Goal: Task Accomplishment & Management: Manage account settings

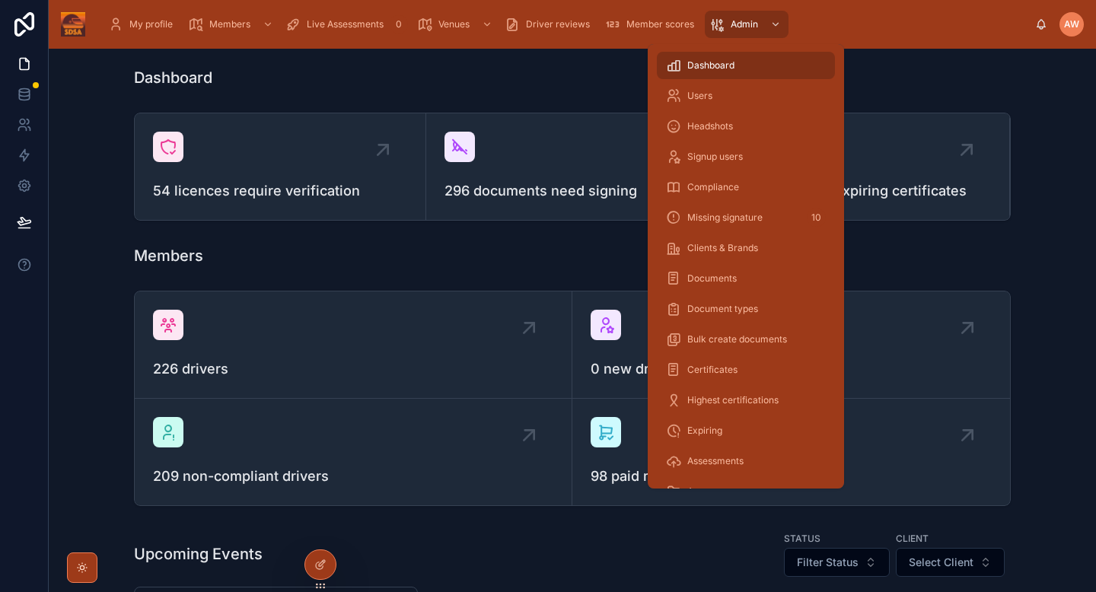
click at [730, 99] on div "Users" at bounding box center [746, 96] width 160 height 24
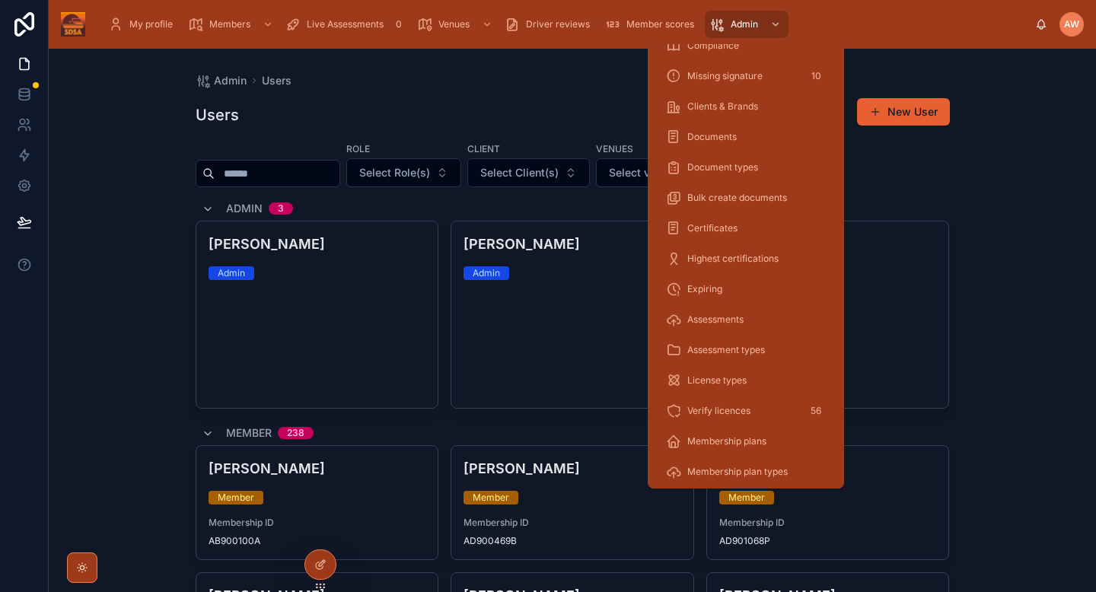
scroll to position [149, 0]
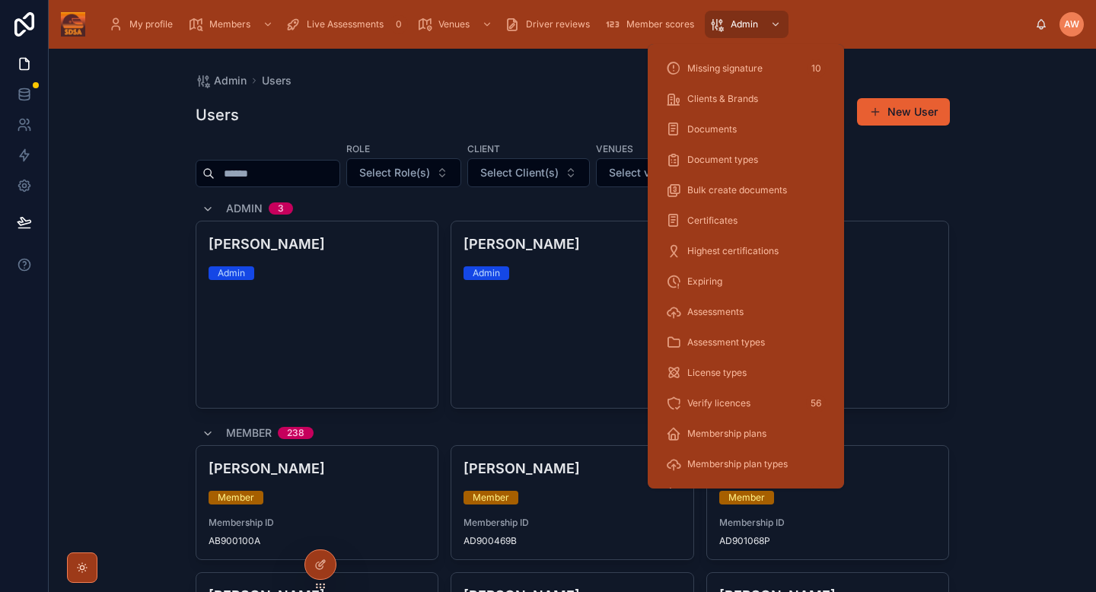
click at [717, 400] on span "Verify licences" at bounding box center [719, 403] width 63 height 12
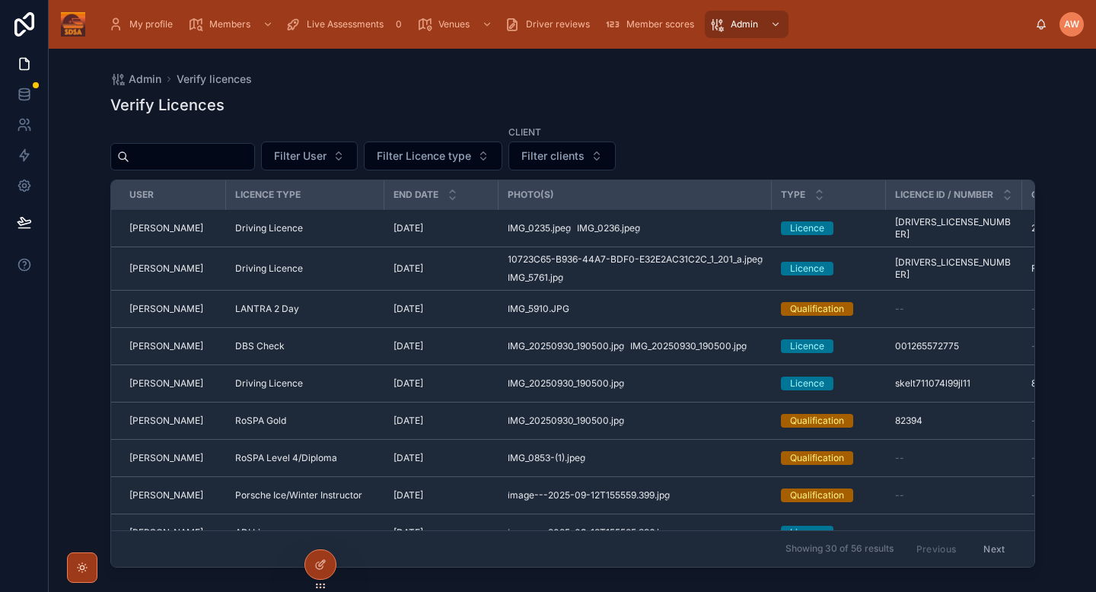
click at [694, 229] on div "IMG_0235 .jpeg IMG_0236 .jpeg" at bounding box center [635, 228] width 255 height 12
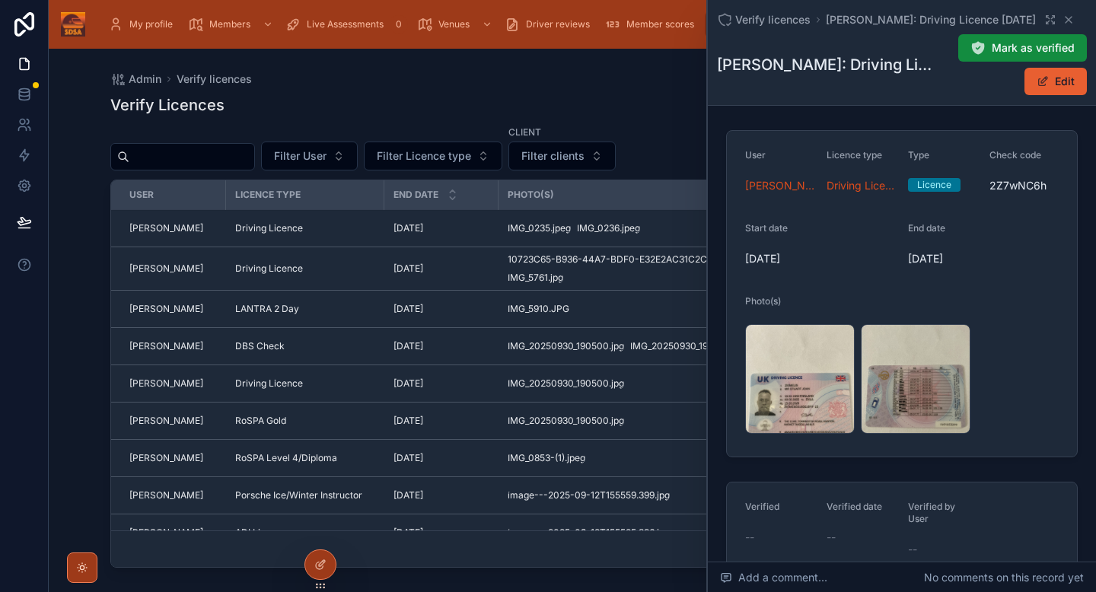
click at [794, 394] on div "IMG_0235 .jpeg" at bounding box center [800, 379] width 110 height 110
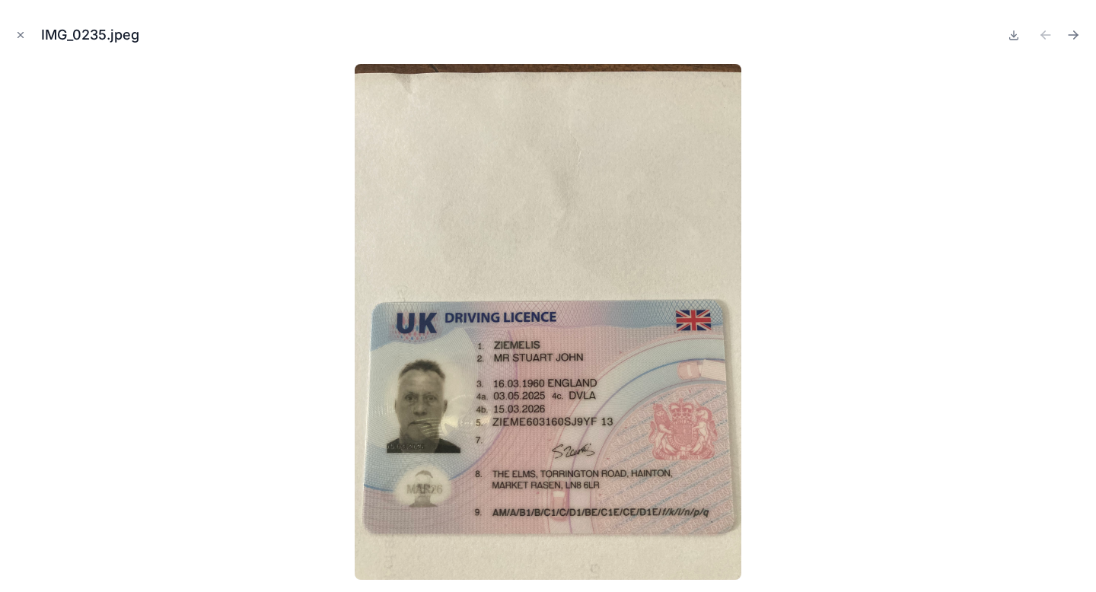
click at [27, 38] on button "Close modal" at bounding box center [20, 35] width 17 height 17
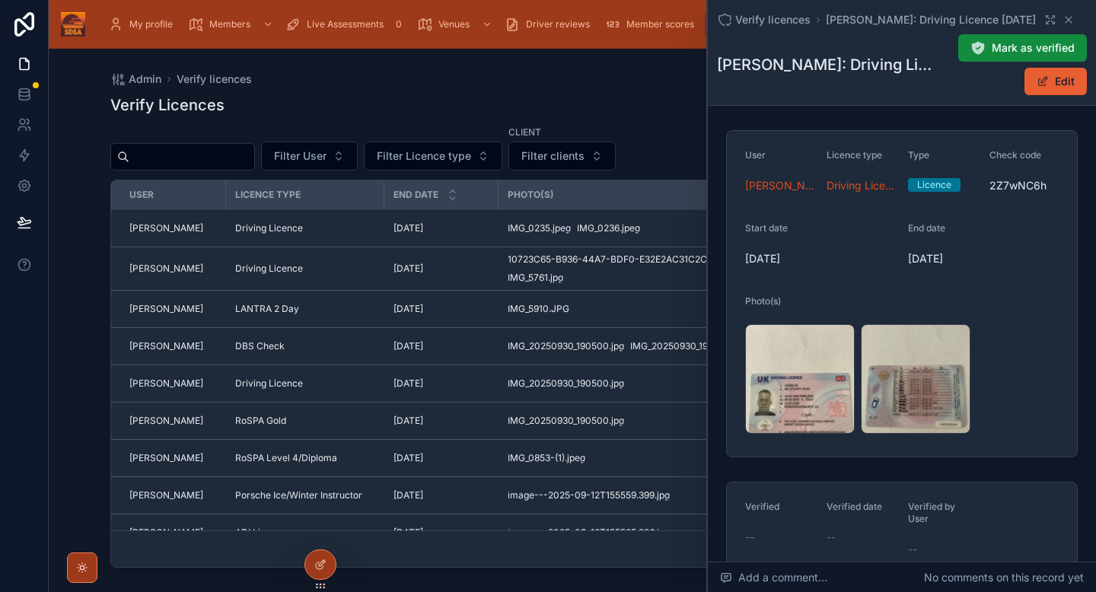
click at [982, 57] on button "Mark as verified" at bounding box center [1023, 47] width 129 height 27
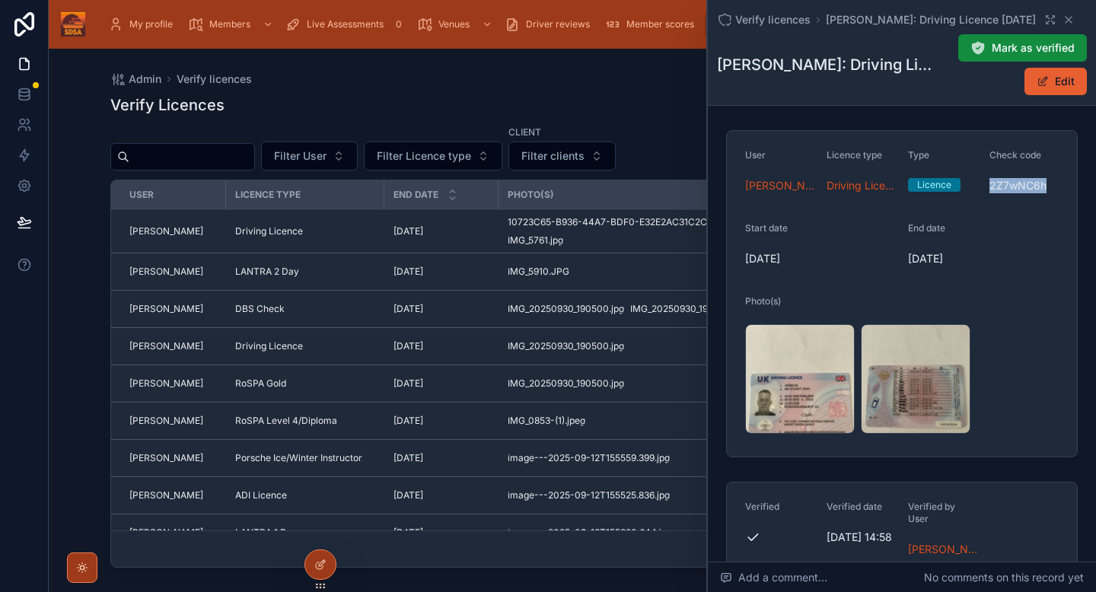
drag, startPoint x: 988, startPoint y: 187, endPoint x: 1048, endPoint y: 190, distance: 59.5
click at [1048, 190] on form "User [PERSON_NAME] Licence type Driving Licence Type Licence Check code 2Z7wNC6…" at bounding box center [902, 294] width 350 height 326
copy span "2Z7wNC6h"
click at [806, 383] on div "IMG_0235 .jpeg" at bounding box center [800, 379] width 110 height 110
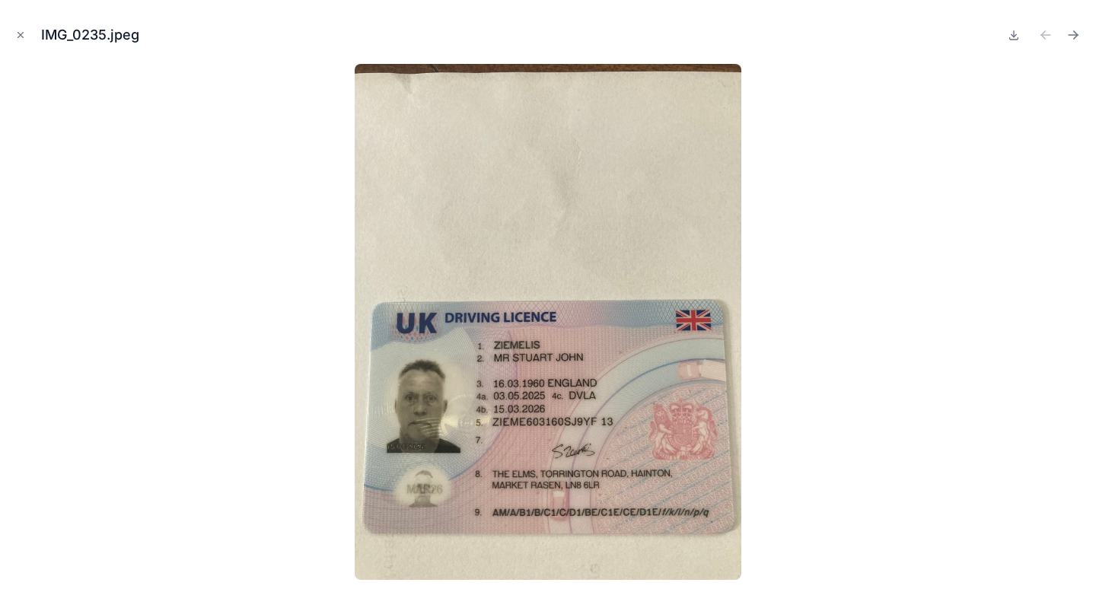
drag, startPoint x: 541, startPoint y: 424, endPoint x: 748, endPoint y: 0, distance: 472.0
click at [25, 34] on icon "Close modal" at bounding box center [20, 35] width 11 height 11
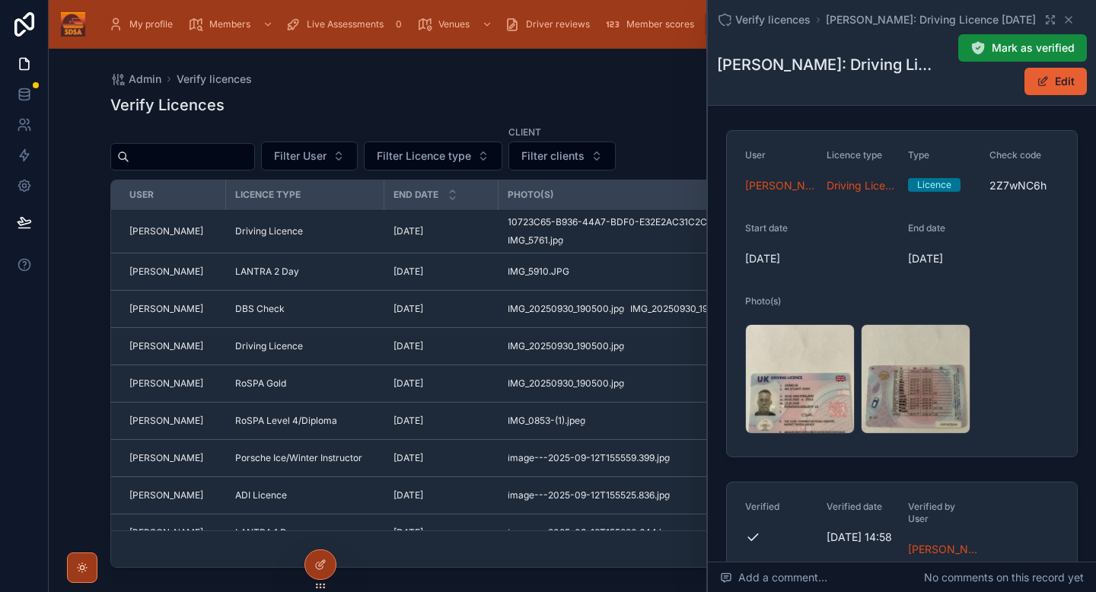
click at [359, 241] on td "Driving Licence" at bounding box center [305, 231] width 158 height 43
click at [486, 231] on div "[DATE] [DATE]" at bounding box center [442, 231] width 96 height 12
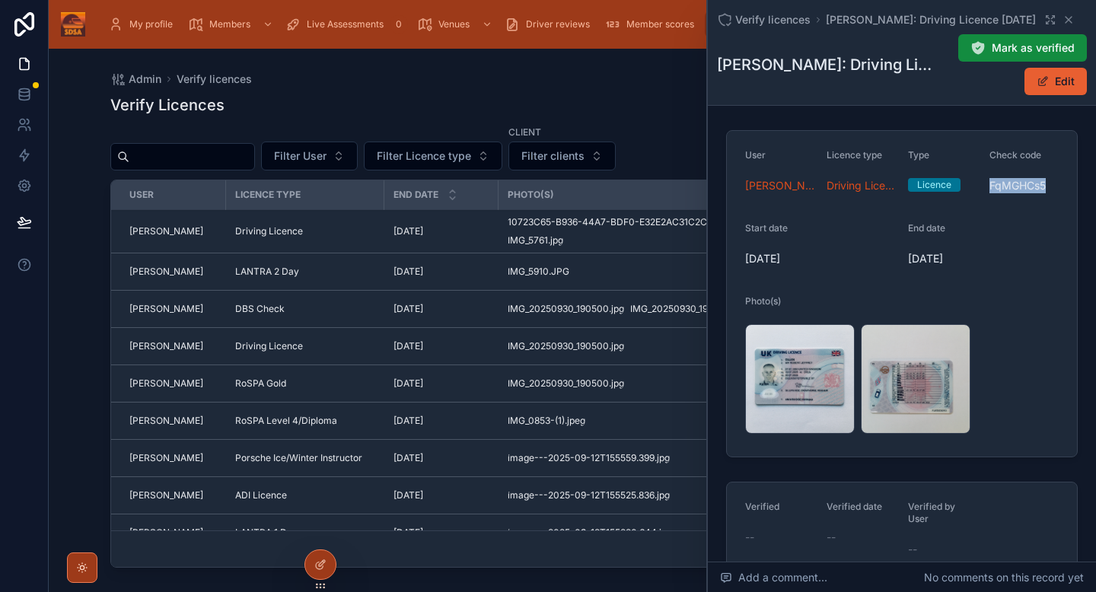
drag, startPoint x: 988, startPoint y: 186, endPoint x: 1057, endPoint y: 199, distance: 70.5
click at [1057, 199] on form "User [PERSON_NAME] Licence type Driving Licence Type Licence Check code FqMGHCs…" at bounding box center [902, 294] width 350 height 326
copy span "FqMGHCs5"
click at [787, 378] on div "10723C65-B936-44A7-BDF0-E32E2AC31C2C_1_201_a .jpeg" at bounding box center [800, 379] width 110 height 110
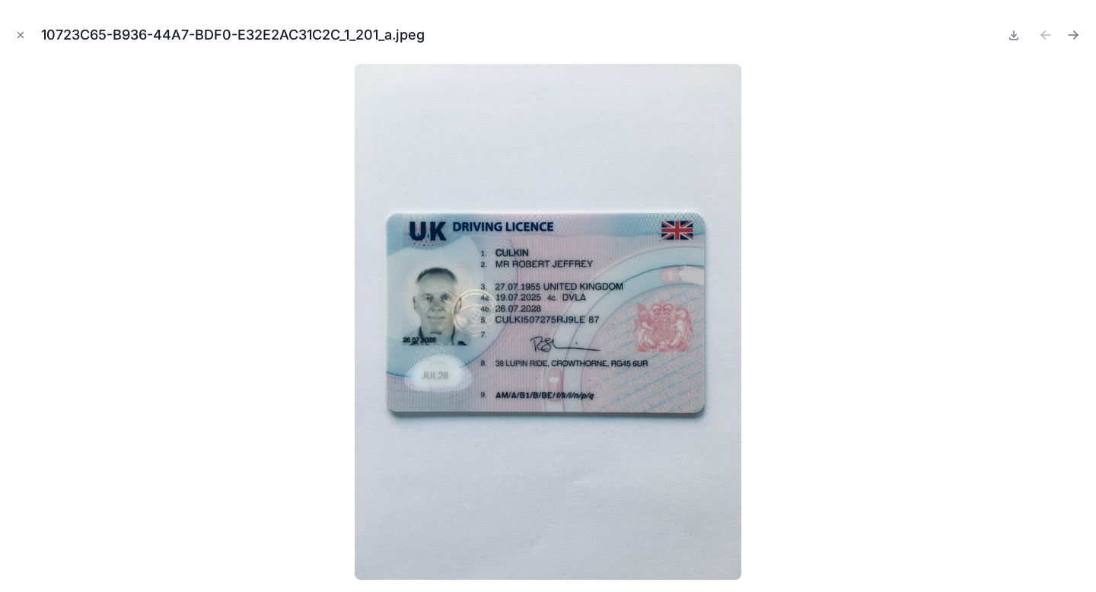
click at [24, 36] on icon "Close modal" at bounding box center [20, 35] width 11 height 11
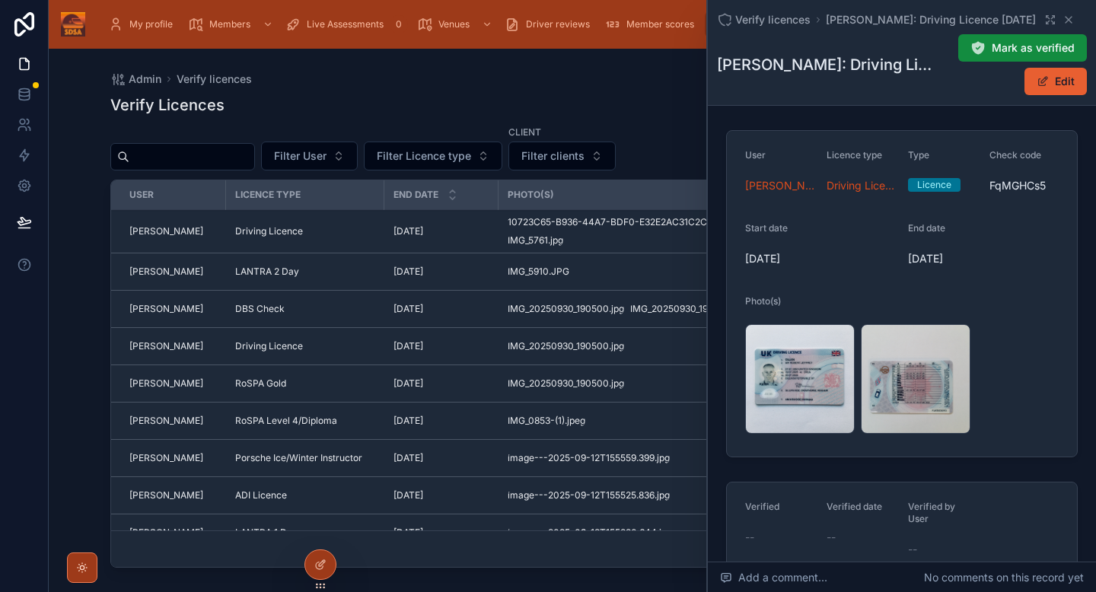
click at [785, 384] on div "10723C65-B936-44A7-BDF0-E32E2AC31C2C_1_201_a .jpeg" at bounding box center [800, 379] width 110 height 110
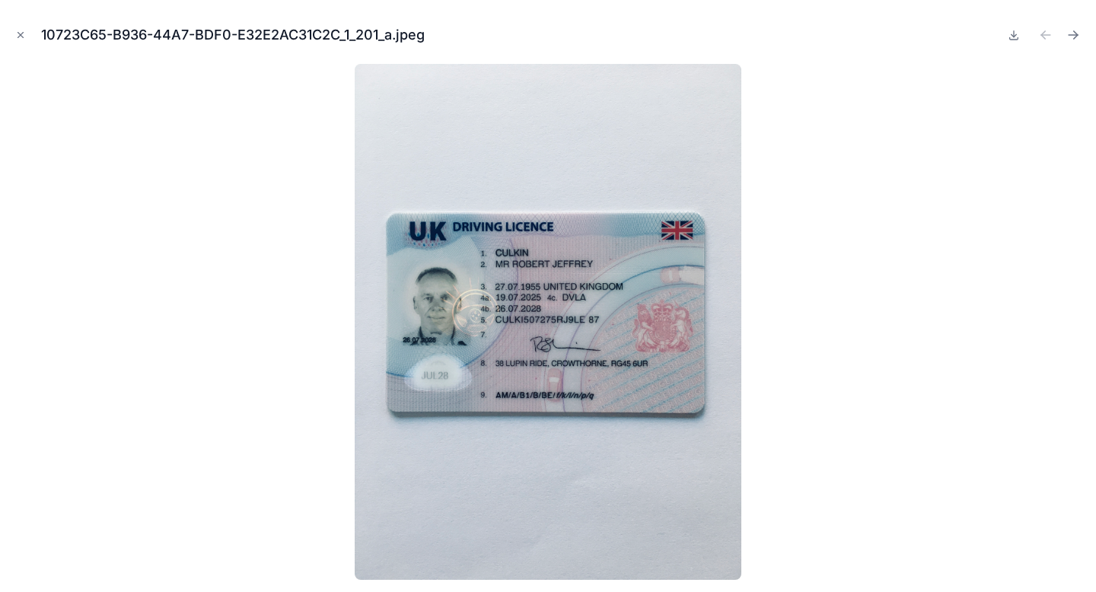
click at [20, 34] on icon "Close modal" at bounding box center [20, 35] width 11 height 11
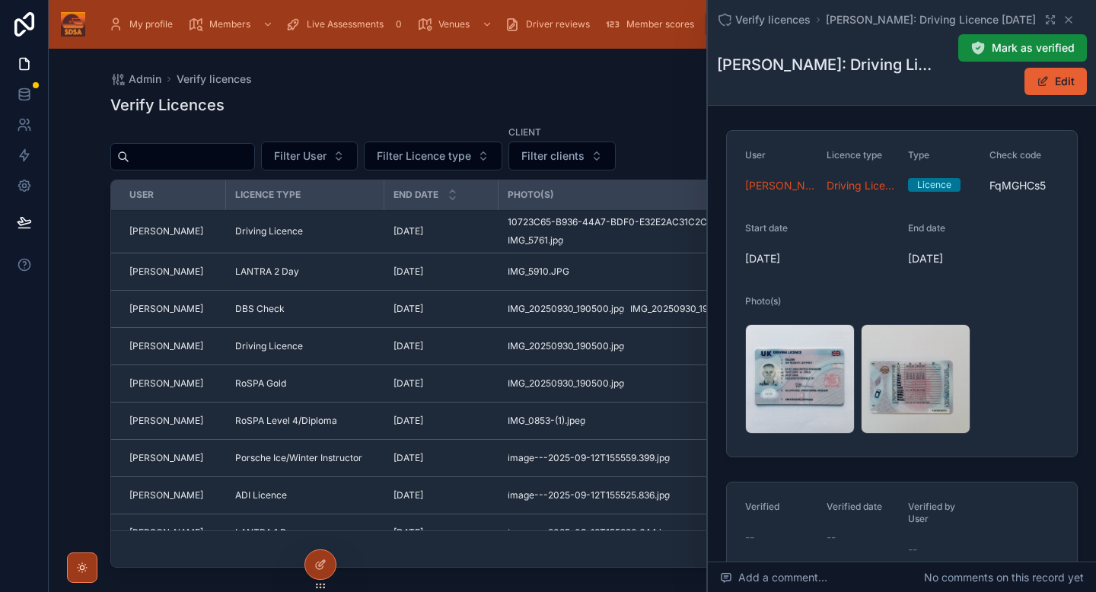
click at [1054, 90] on button "Edit" at bounding box center [1056, 81] width 62 height 27
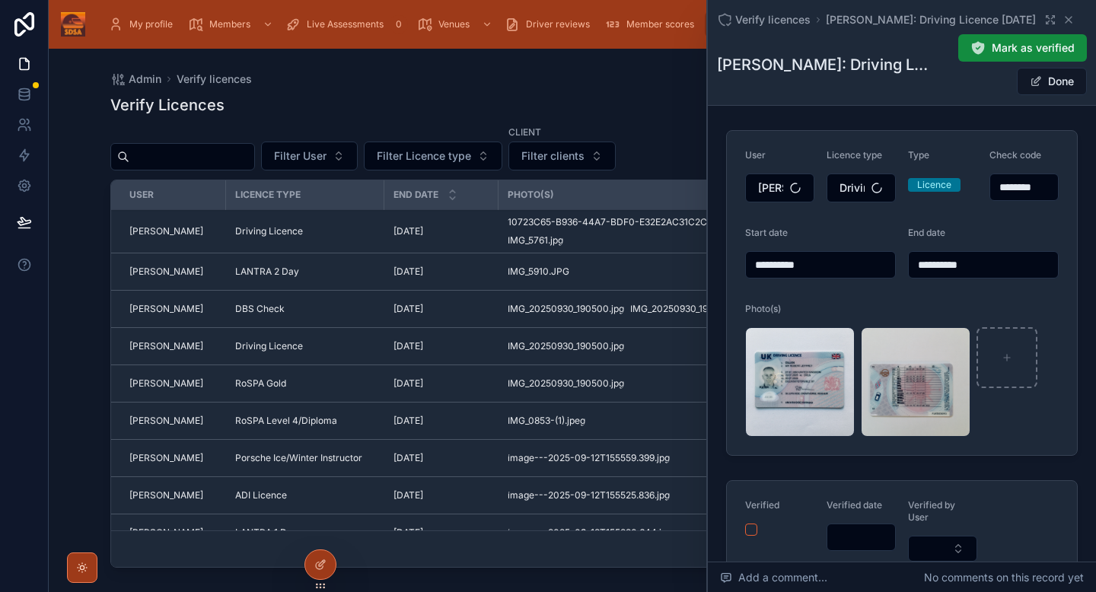
click at [997, 260] on input "**********" at bounding box center [983, 264] width 149 height 21
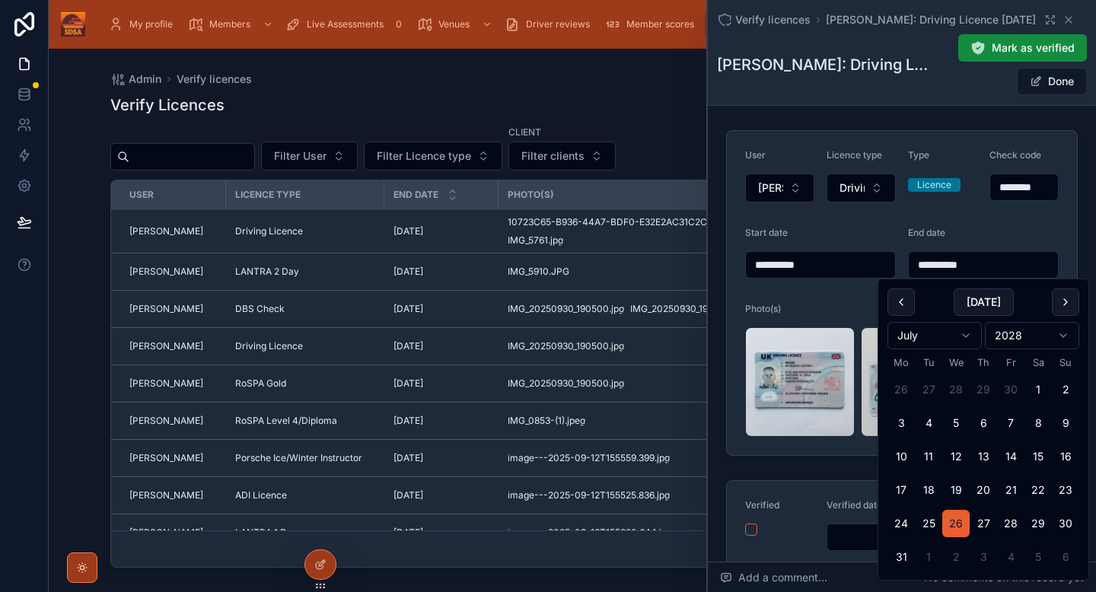
type input "**********"
click at [1065, 226] on form "**********" at bounding box center [902, 293] width 350 height 324
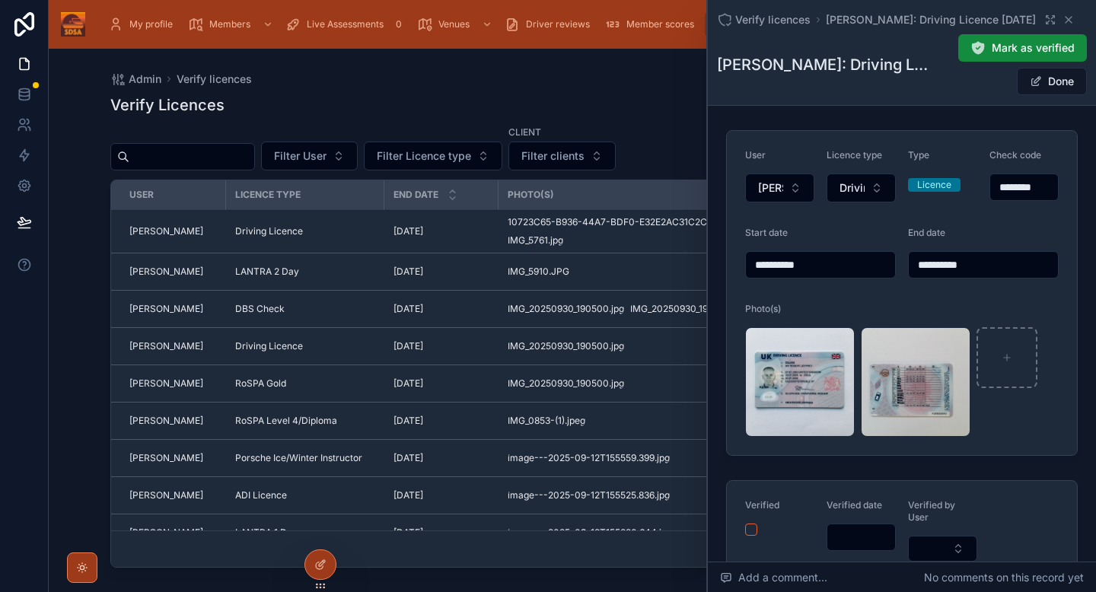
click at [1061, 88] on button "Done" at bounding box center [1052, 81] width 70 height 27
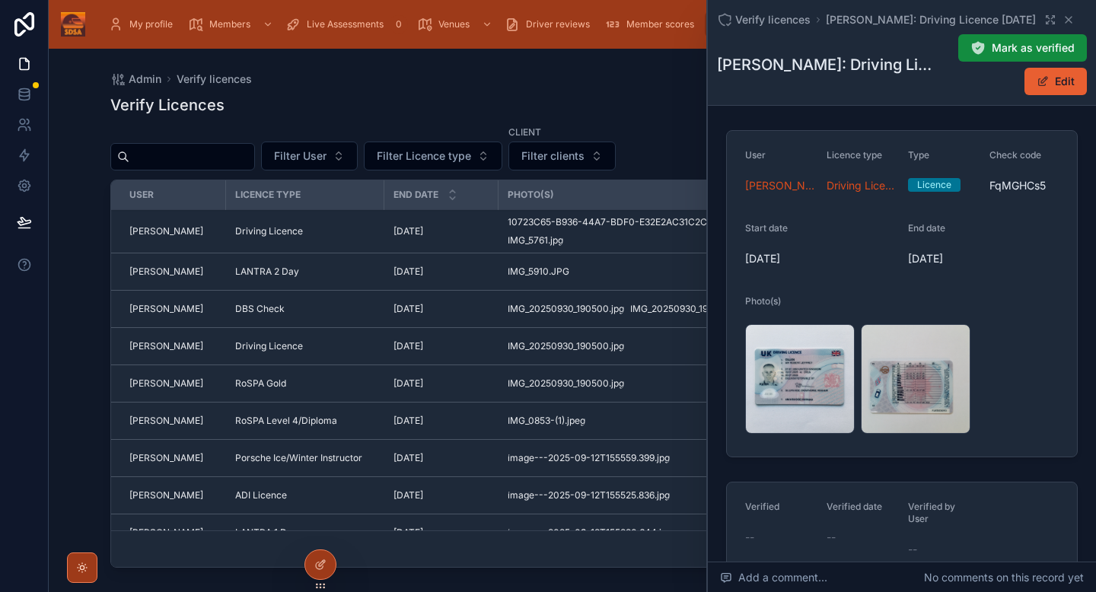
click at [1023, 46] on span "Mark as verified" at bounding box center [1033, 47] width 83 height 15
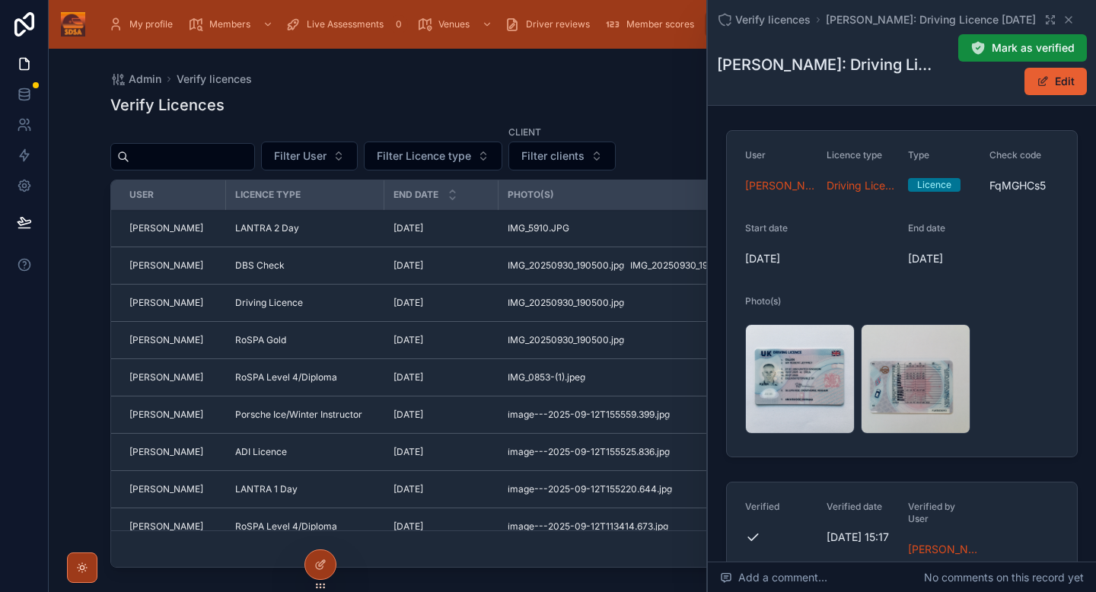
click at [362, 233] on div "LANTRA 2 Day" at bounding box center [305, 228] width 140 height 12
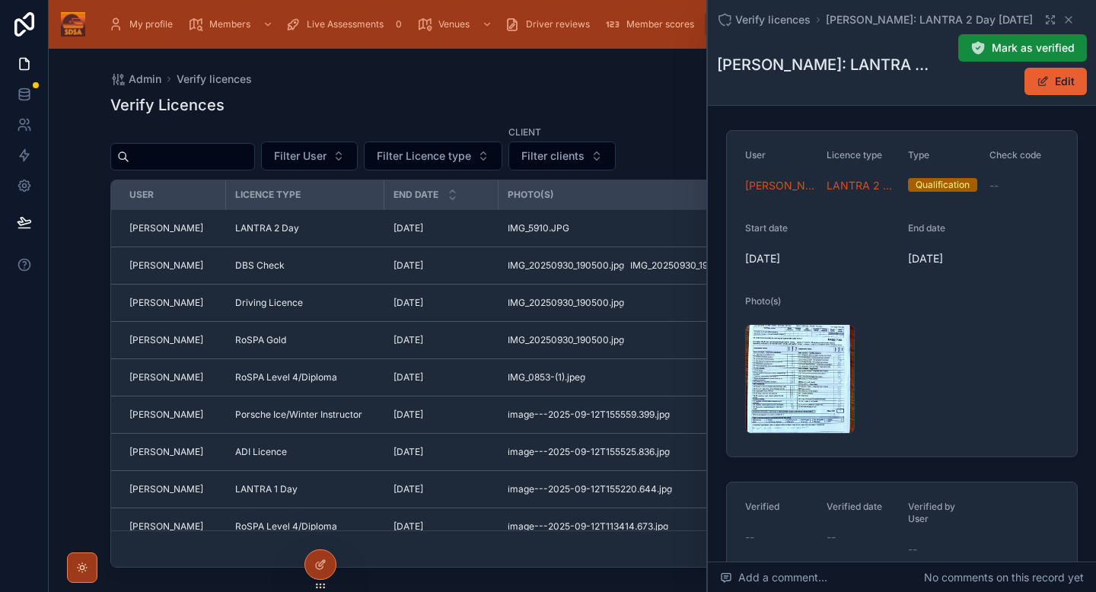
click at [802, 359] on div "IMG_5910 .JPG" at bounding box center [800, 379] width 110 height 110
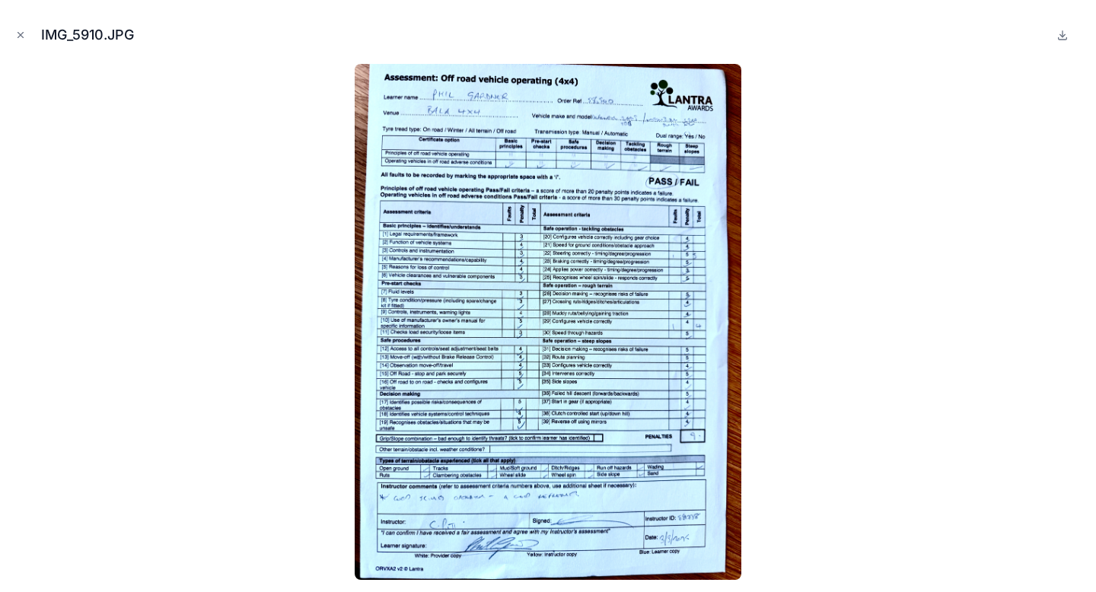
click at [21, 29] on button "Close modal" at bounding box center [20, 35] width 17 height 17
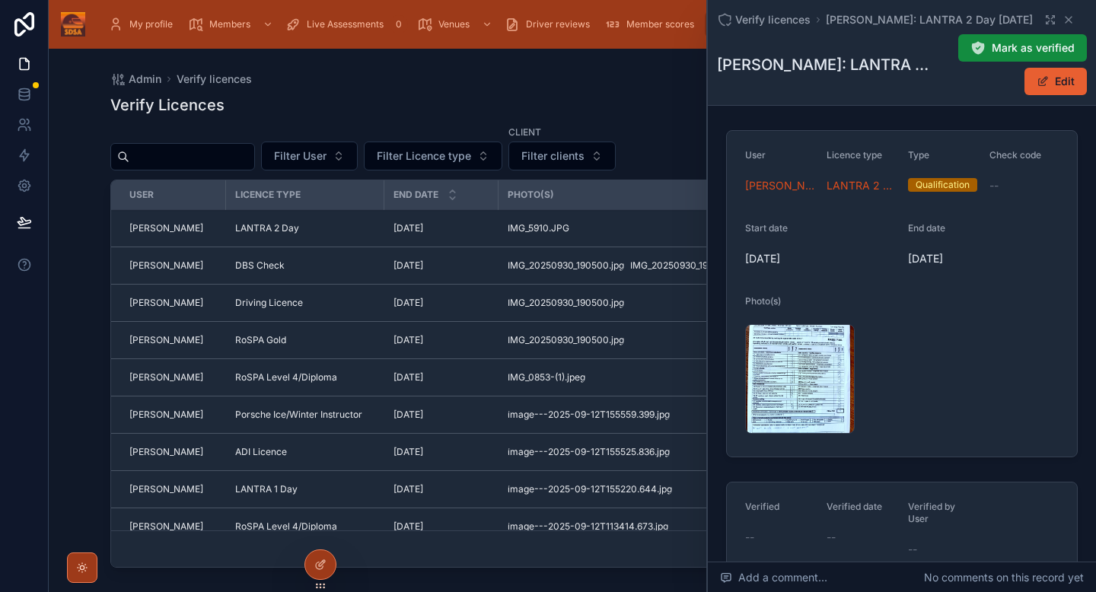
click at [538, 154] on span "Filter clients" at bounding box center [553, 155] width 63 height 15
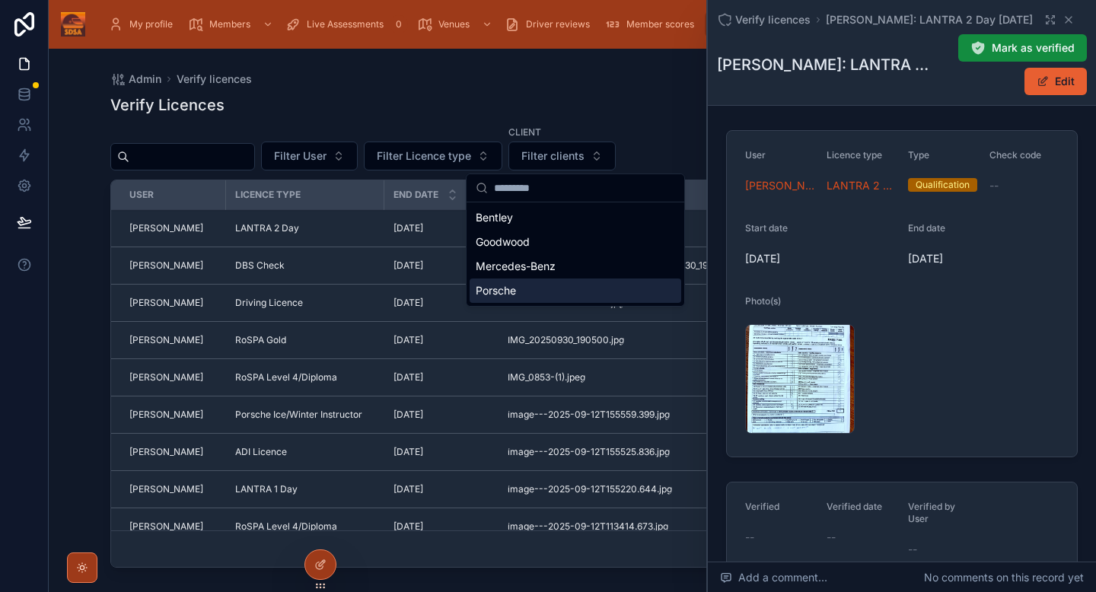
click at [510, 283] on span "Porsche" at bounding box center [496, 290] width 40 height 15
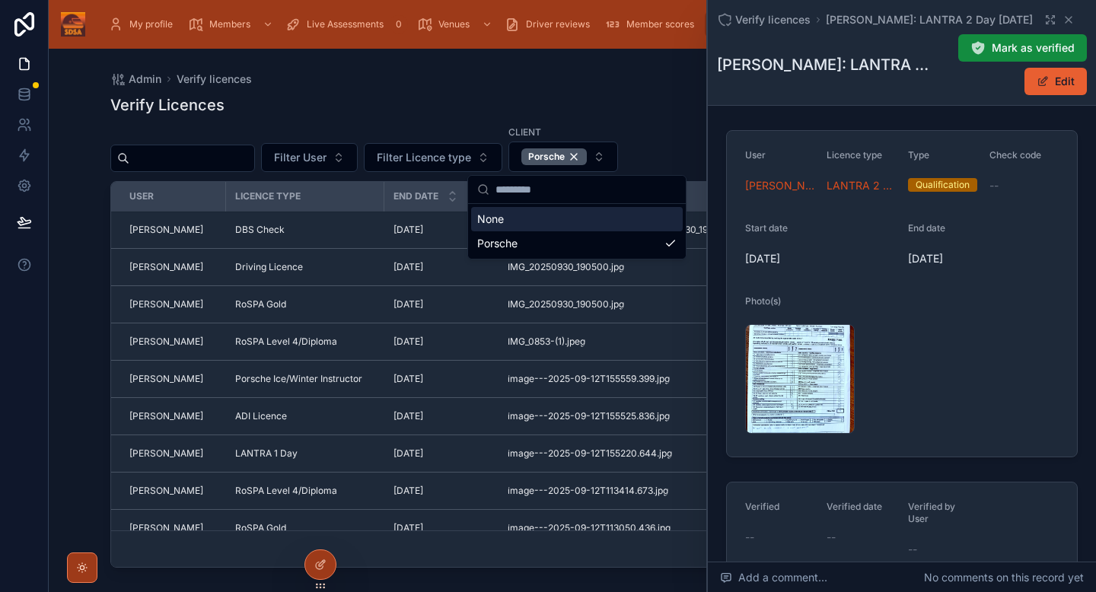
click at [646, 132] on div "Filter User Filter Licence type Client Porsche" at bounding box center [572, 148] width 925 height 47
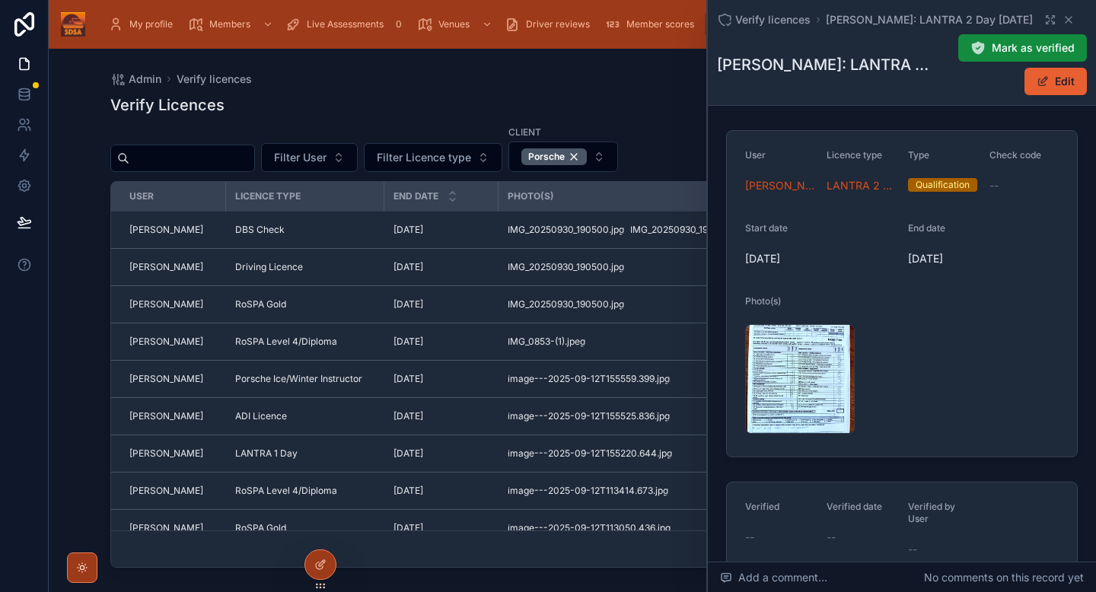
click at [336, 231] on div "DBS Check" at bounding box center [305, 230] width 140 height 12
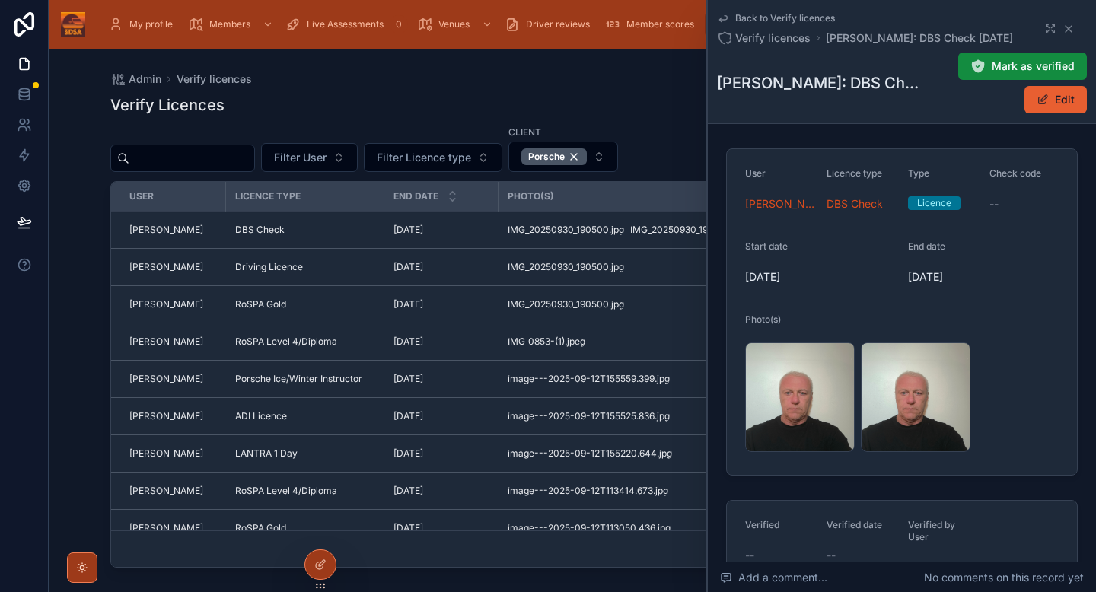
click at [365, 346] on div "RoSPA Level 4/Diploma" at bounding box center [305, 342] width 140 height 12
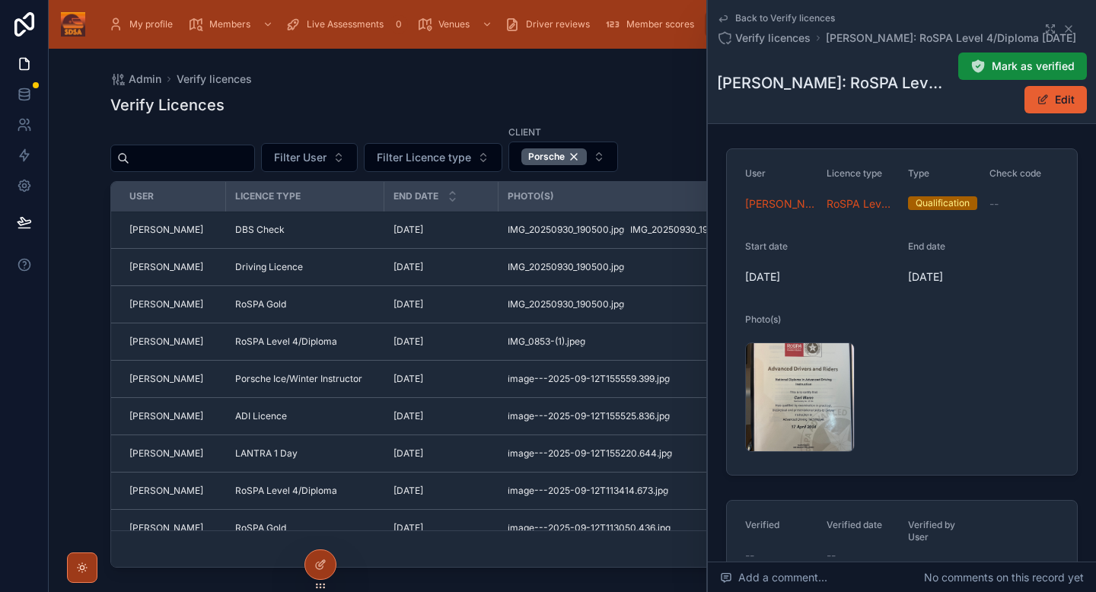
scroll to position [394, 0]
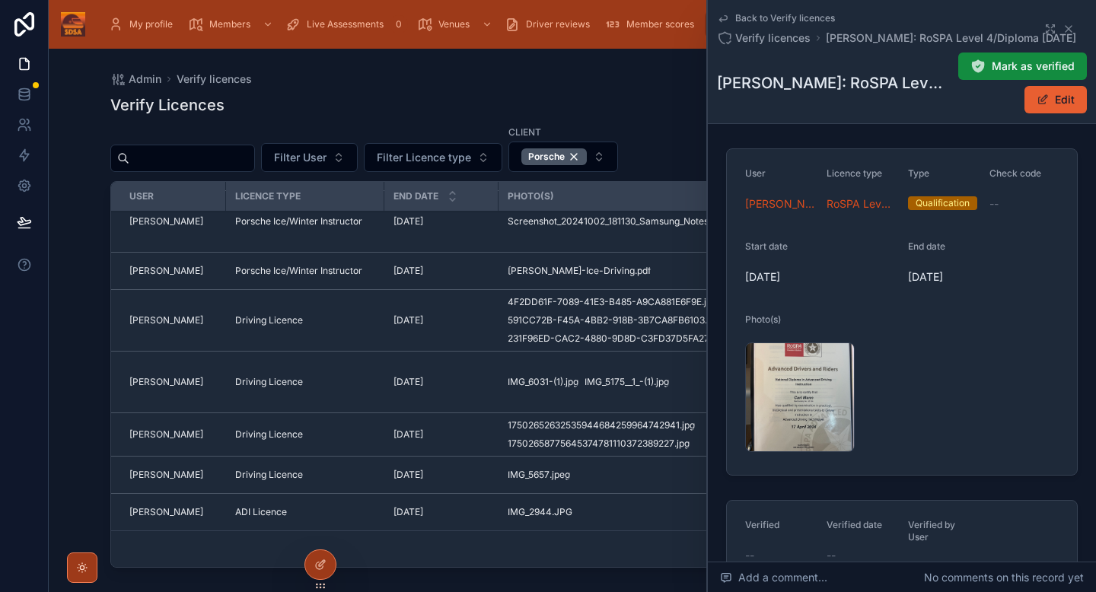
click at [358, 480] on div "Driving Licence" at bounding box center [305, 475] width 140 height 12
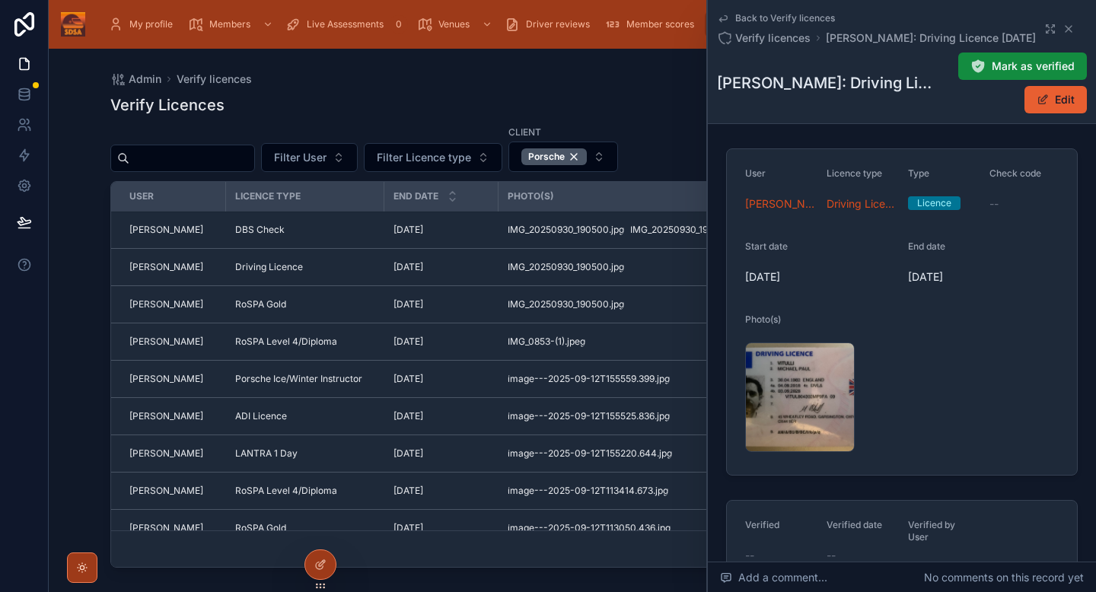
scroll to position [394, 0]
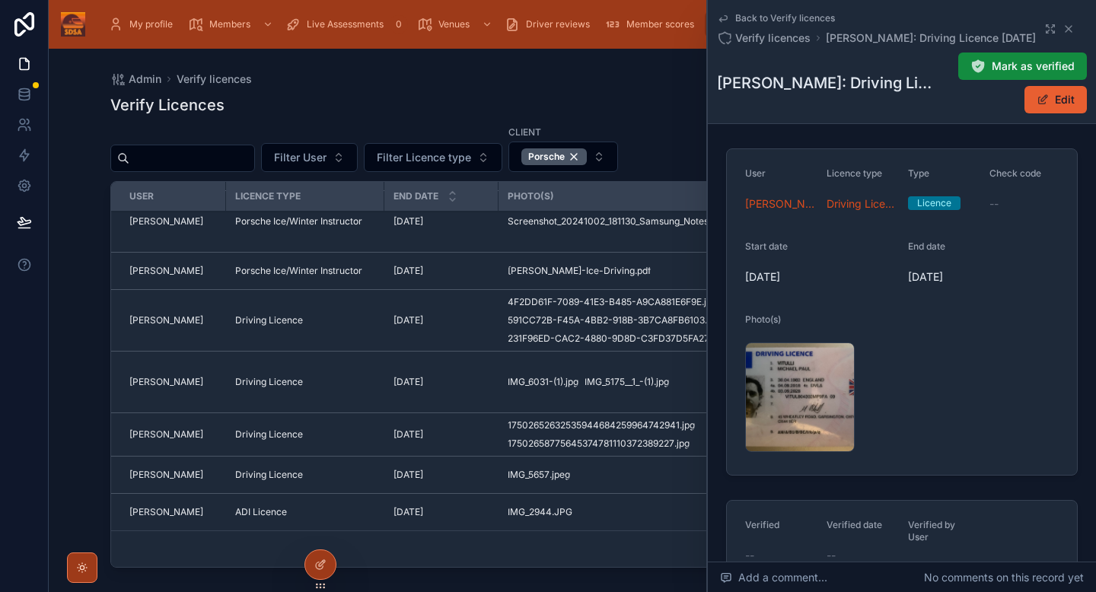
click at [780, 398] on div "IMG_5657 .jpeg" at bounding box center [800, 398] width 110 height 110
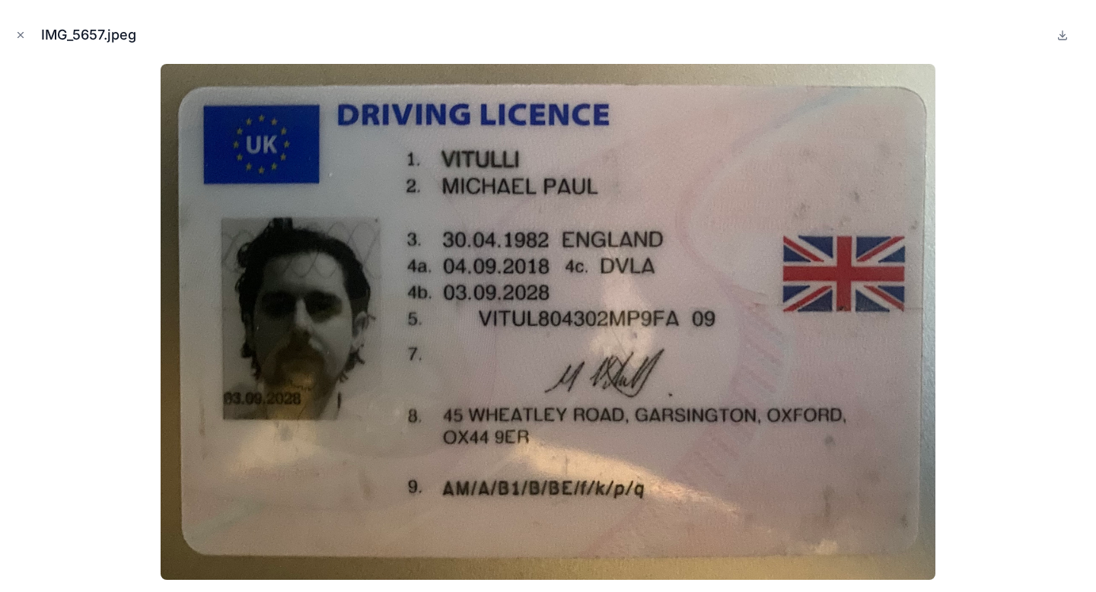
click at [23, 30] on icon "Close modal" at bounding box center [20, 35] width 11 height 11
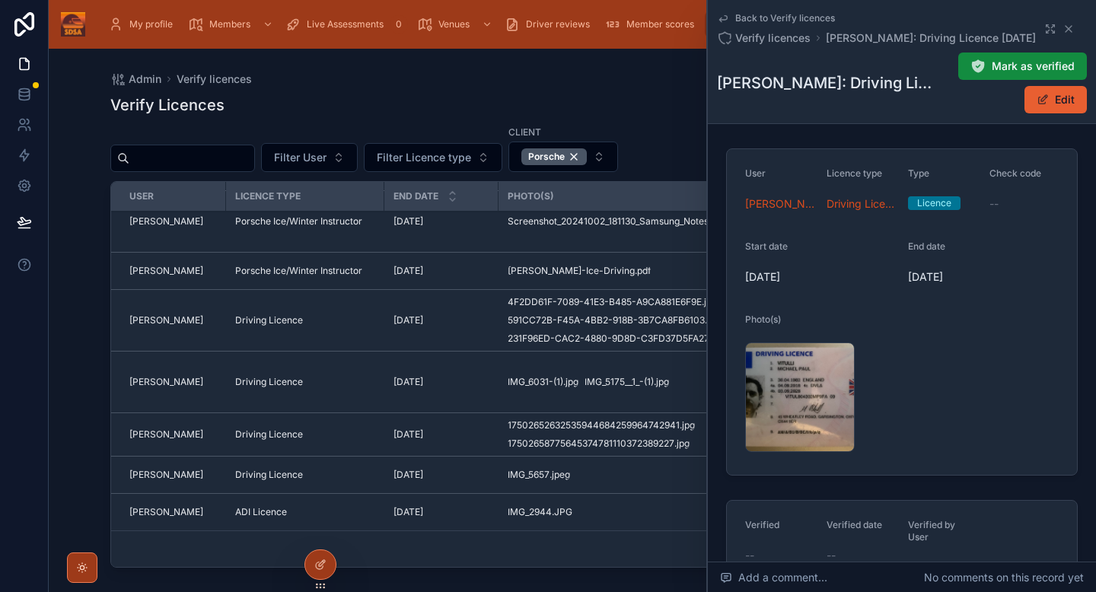
click at [1011, 75] on button "Mark as verified" at bounding box center [1023, 66] width 129 height 27
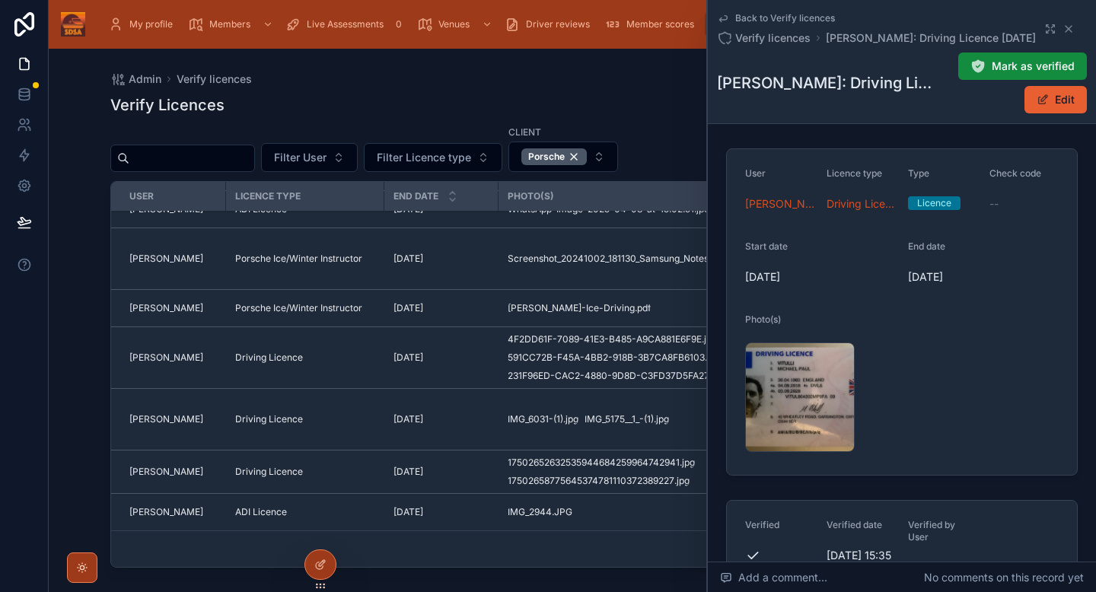
click at [346, 438] on td "Driving Licence" at bounding box center [305, 420] width 158 height 62
click at [340, 474] on div "Driving Licence" at bounding box center [305, 472] width 140 height 12
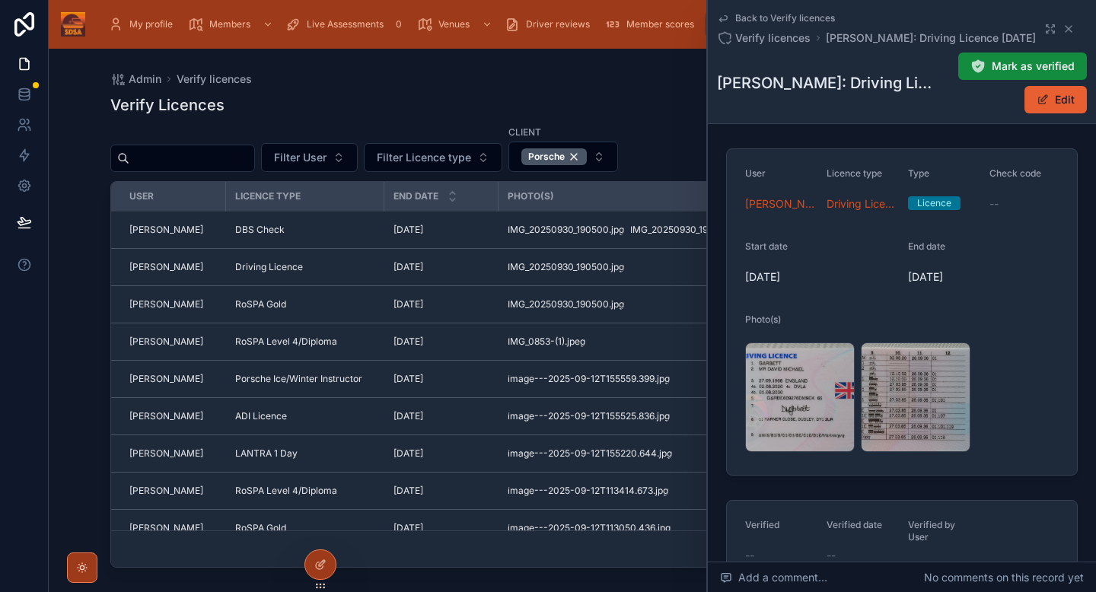
click at [767, 398] on div "17502652632535944684259964742941 .jpg" at bounding box center [800, 398] width 110 height 110
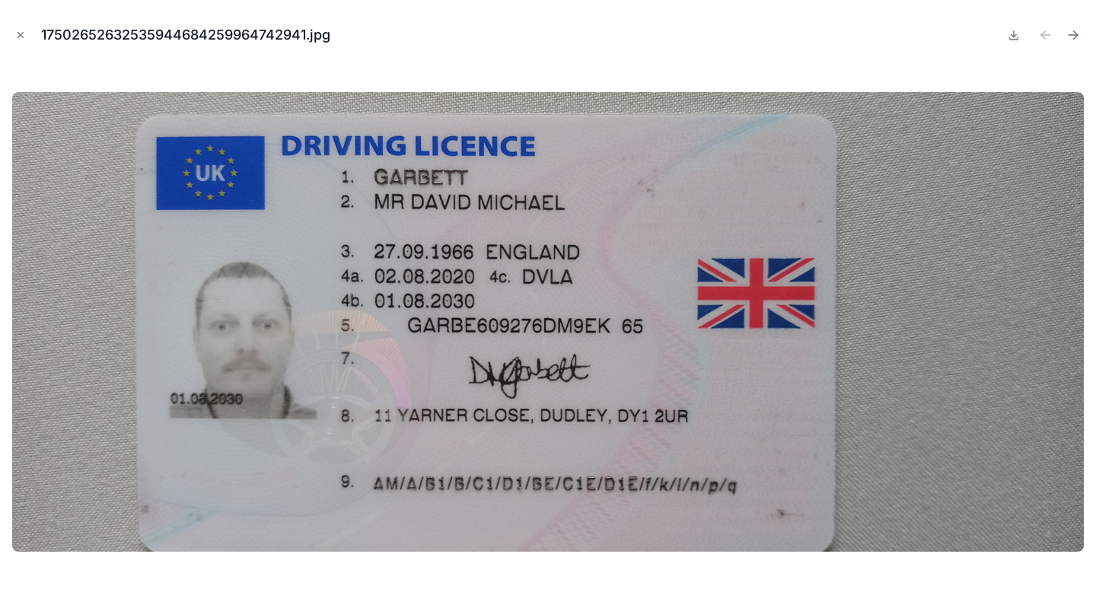
click at [20, 36] on icon "Close modal" at bounding box center [20, 35] width 11 height 11
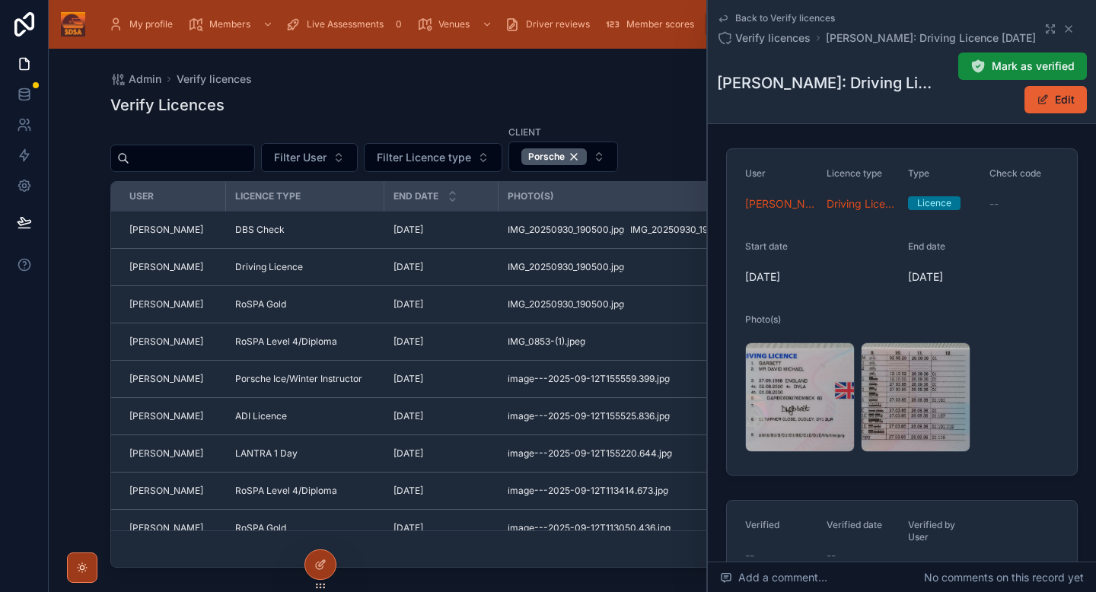
click at [986, 65] on icon at bounding box center [978, 66] width 15 height 15
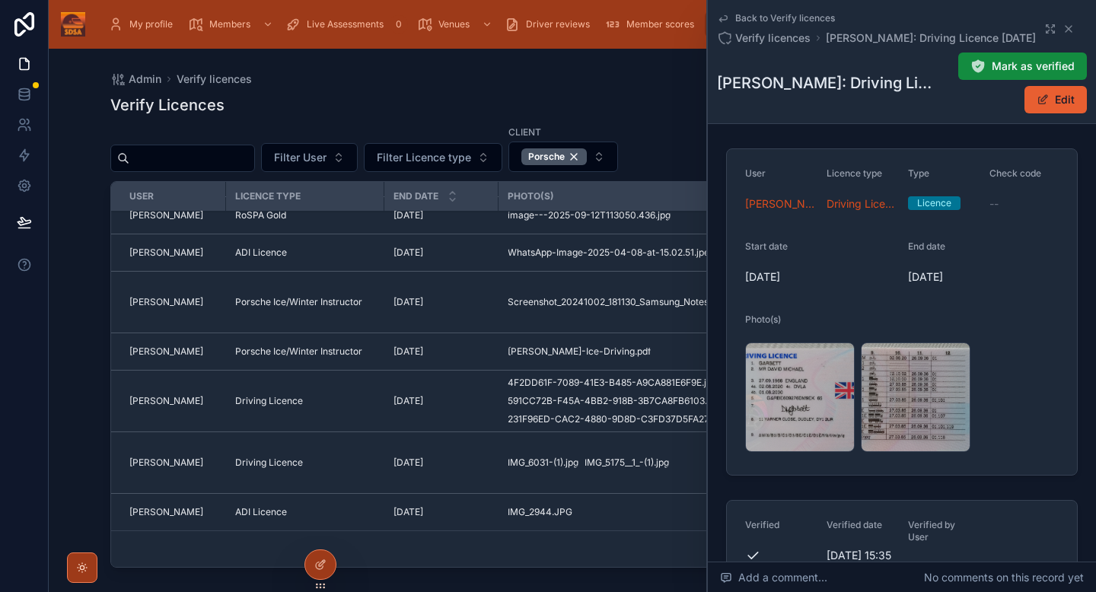
scroll to position [313, 0]
click at [327, 467] on div "Driving Licence" at bounding box center [305, 463] width 140 height 12
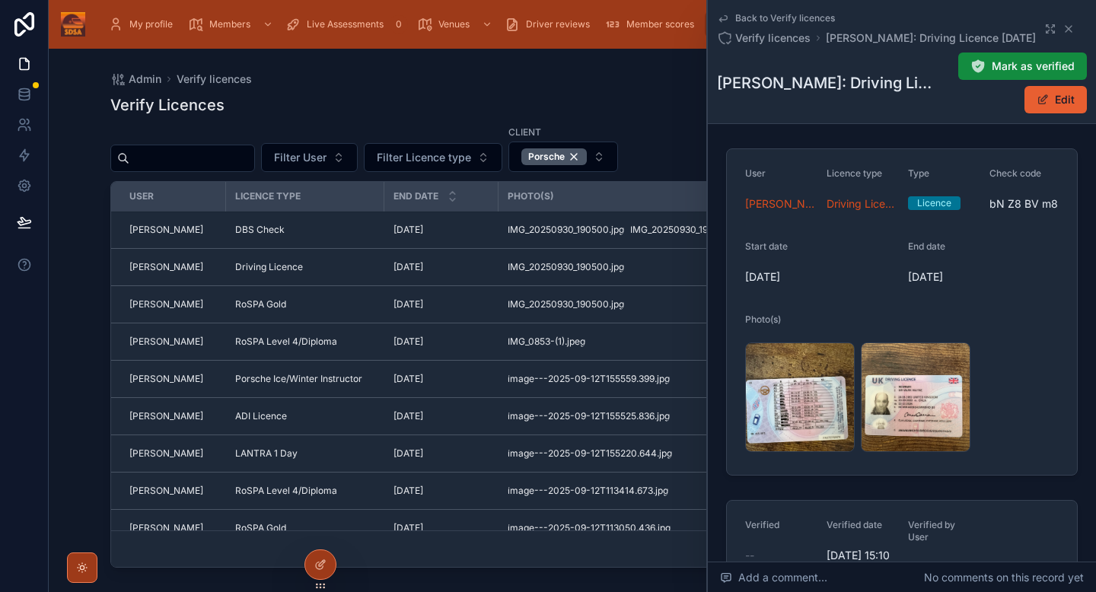
click at [904, 388] on div "IMG_5175__1_-(1) .jpg" at bounding box center [916, 398] width 110 height 110
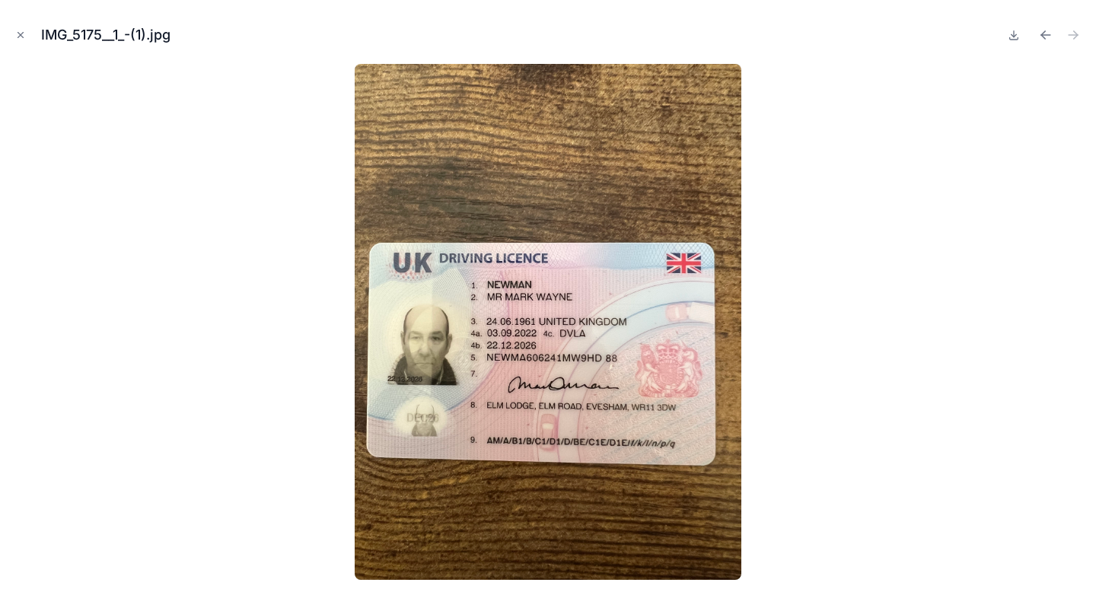
click at [24, 30] on icon "Close modal" at bounding box center [20, 35] width 11 height 11
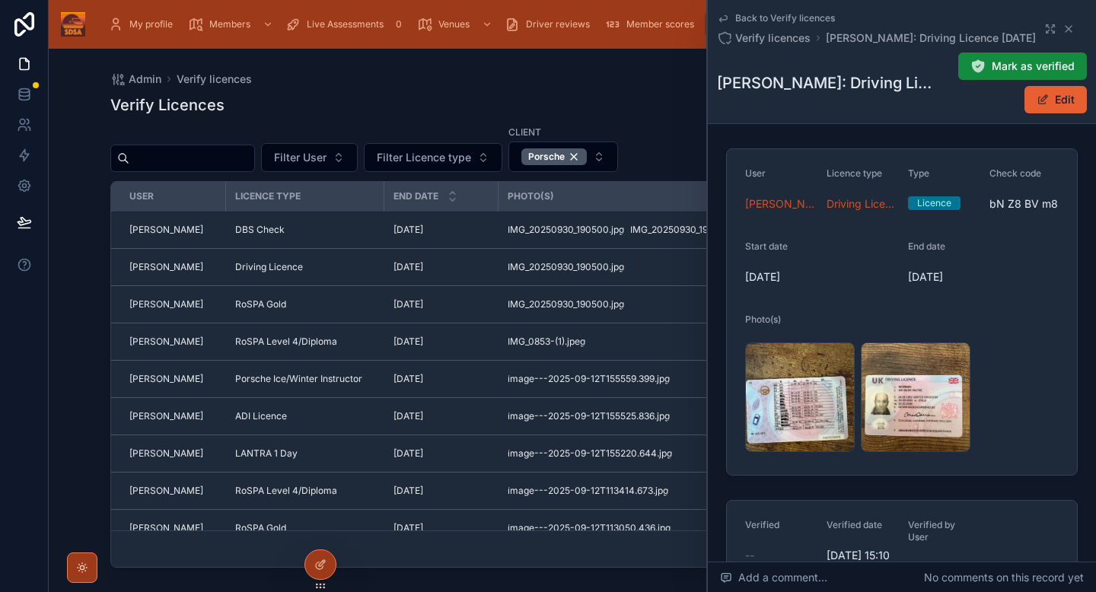
click at [1059, 111] on button "Edit" at bounding box center [1056, 99] width 62 height 27
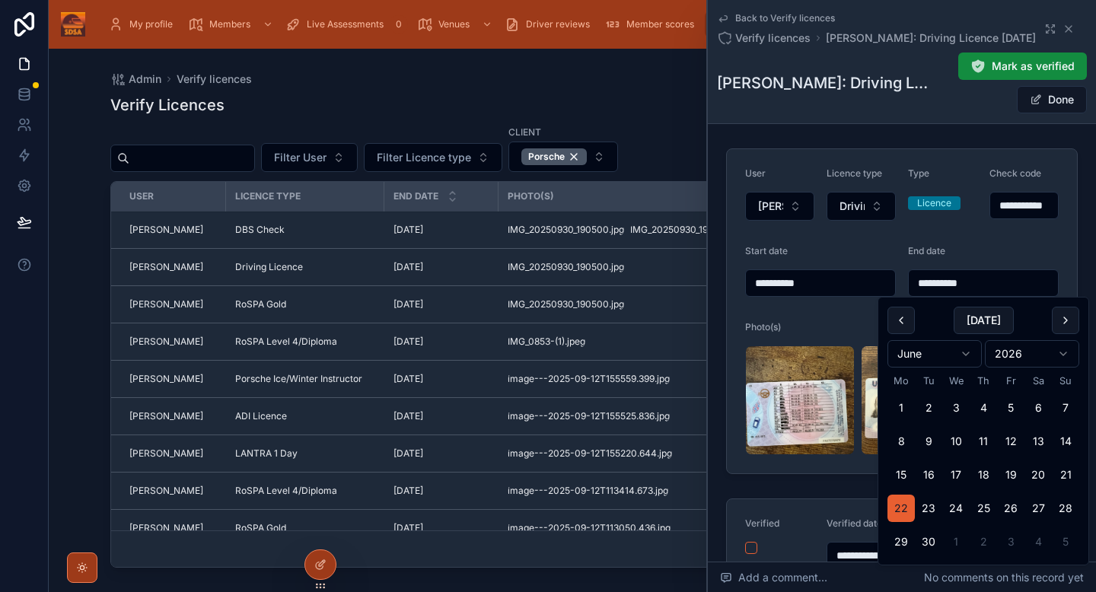
click at [949, 284] on input "**********" at bounding box center [983, 283] width 149 height 21
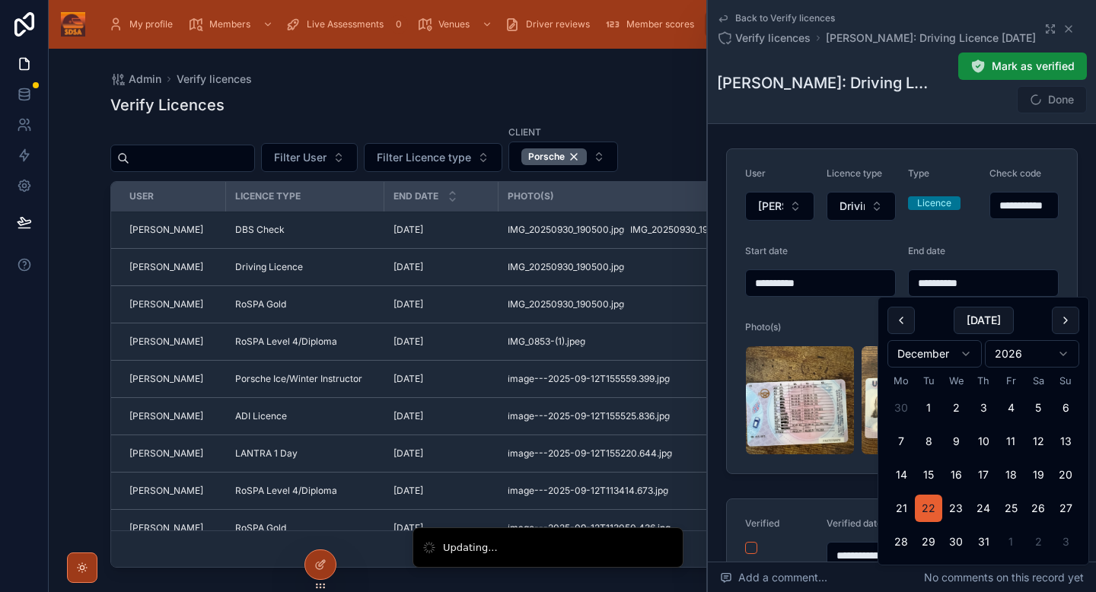
type input "**********"
click at [1066, 100] on span "Done" at bounding box center [1052, 99] width 70 height 27
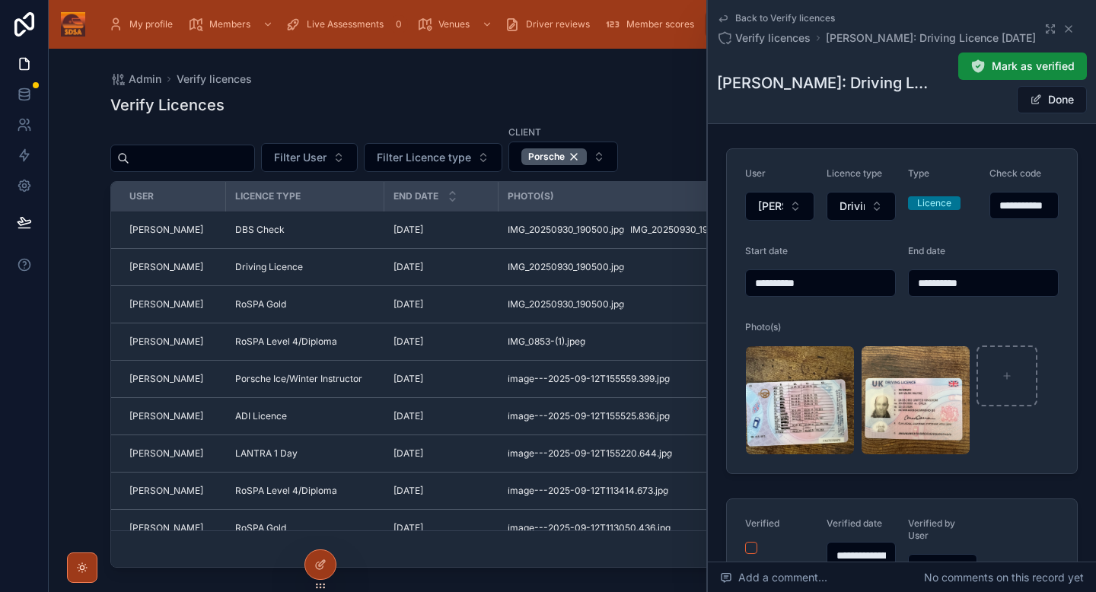
click at [1051, 107] on button "Done" at bounding box center [1052, 99] width 70 height 27
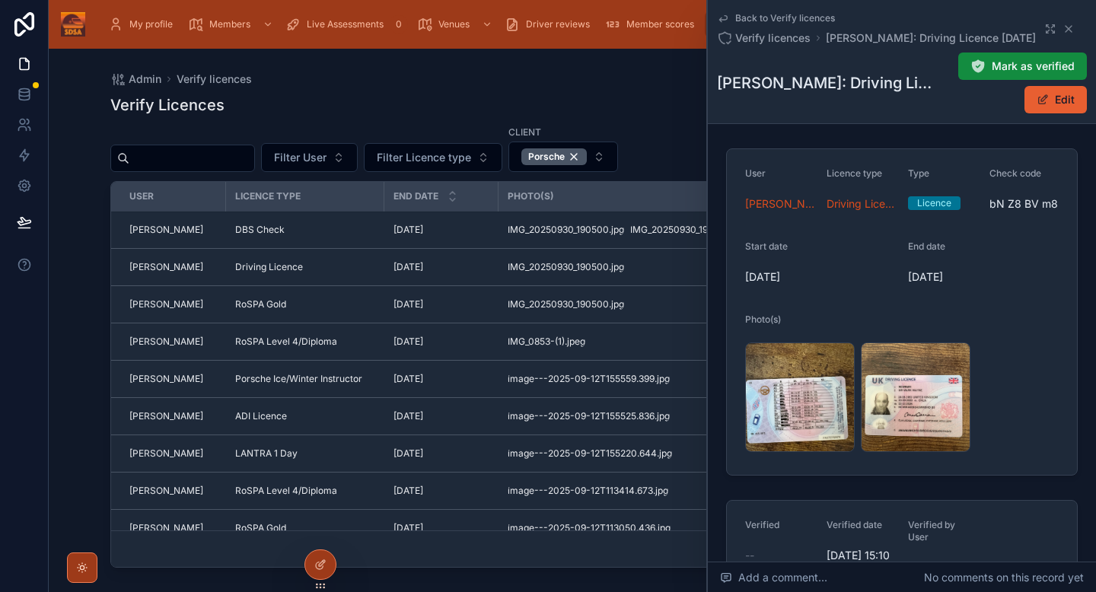
drag, startPoint x: 992, startPoint y: 207, endPoint x: 1053, endPoint y: 217, distance: 61.7
drag, startPoint x: 1053, startPoint y: 217, endPoint x: 1053, endPoint y: 188, distance: 28.9
click at [1053, 188] on form "User [PERSON_NAME] Licence type Driving Licence Type Licence Check code bN Z8 B…" at bounding box center [902, 312] width 350 height 326
click at [933, 422] on div "IMG_5175__1_-(1) .jpg" at bounding box center [916, 398] width 110 height 110
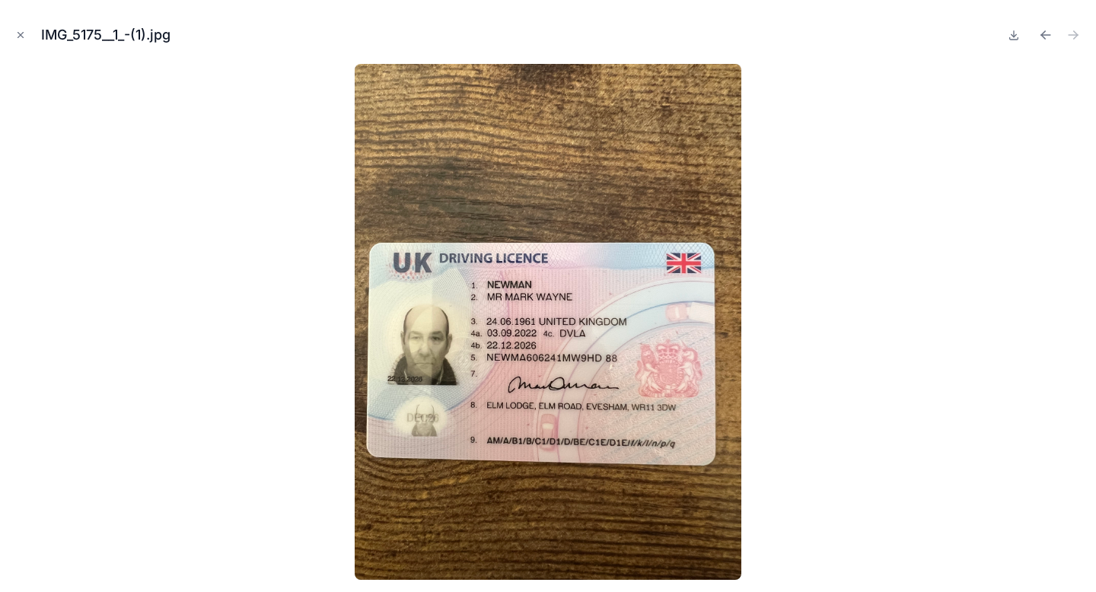
click at [20, 41] on button "Close modal" at bounding box center [20, 35] width 17 height 17
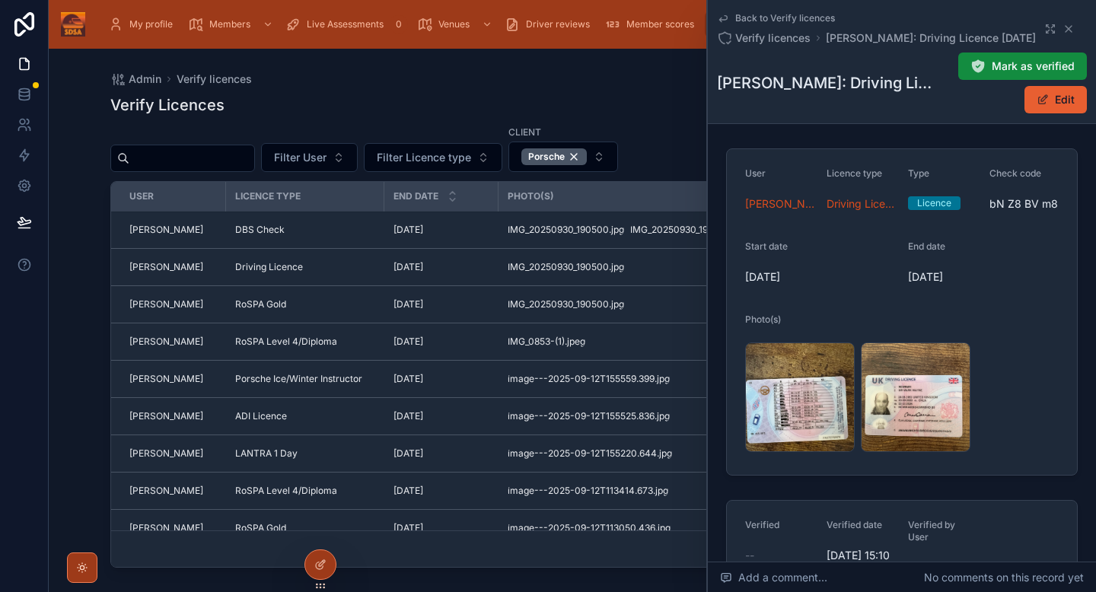
click at [1052, 69] on span "Mark as verified" at bounding box center [1033, 66] width 83 height 15
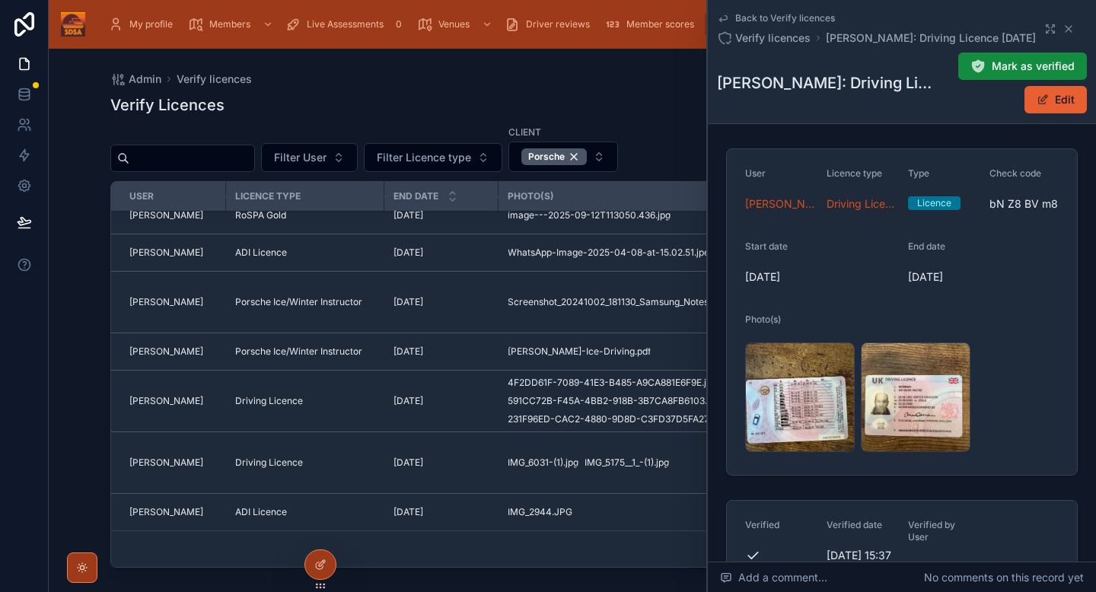
click at [464, 355] on div "[DATE] [DATE]" at bounding box center [442, 352] width 96 height 12
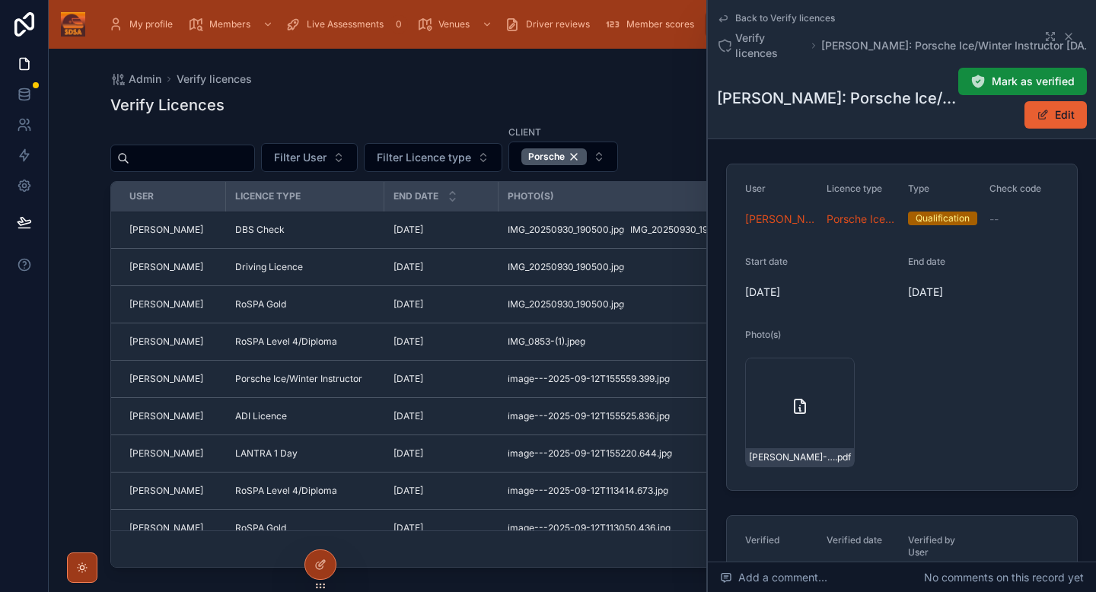
scroll to position [251, 0]
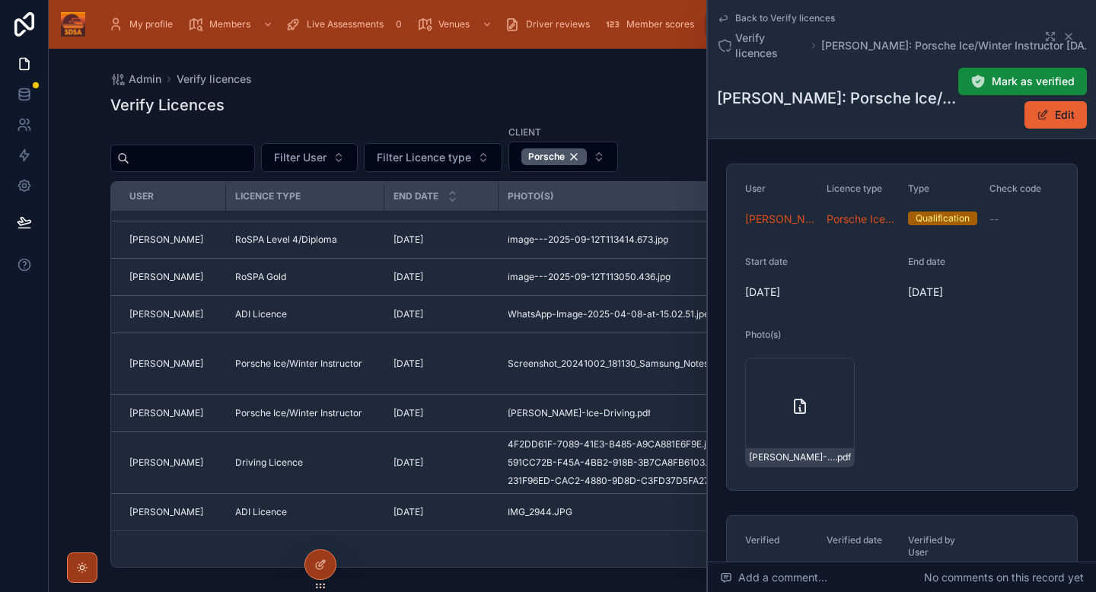
click at [636, 78] on div "Admin Verify licences" at bounding box center [572, 79] width 925 height 12
click at [1069, 40] on icon at bounding box center [1069, 36] width 12 height 12
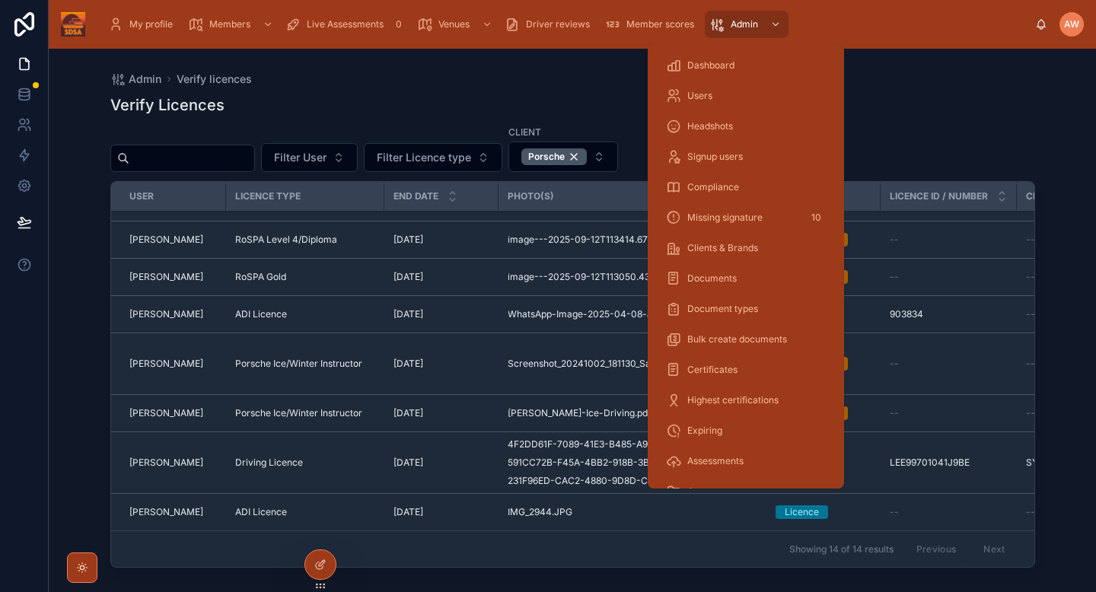
click at [704, 191] on span "Compliance" at bounding box center [714, 187] width 52 height 12
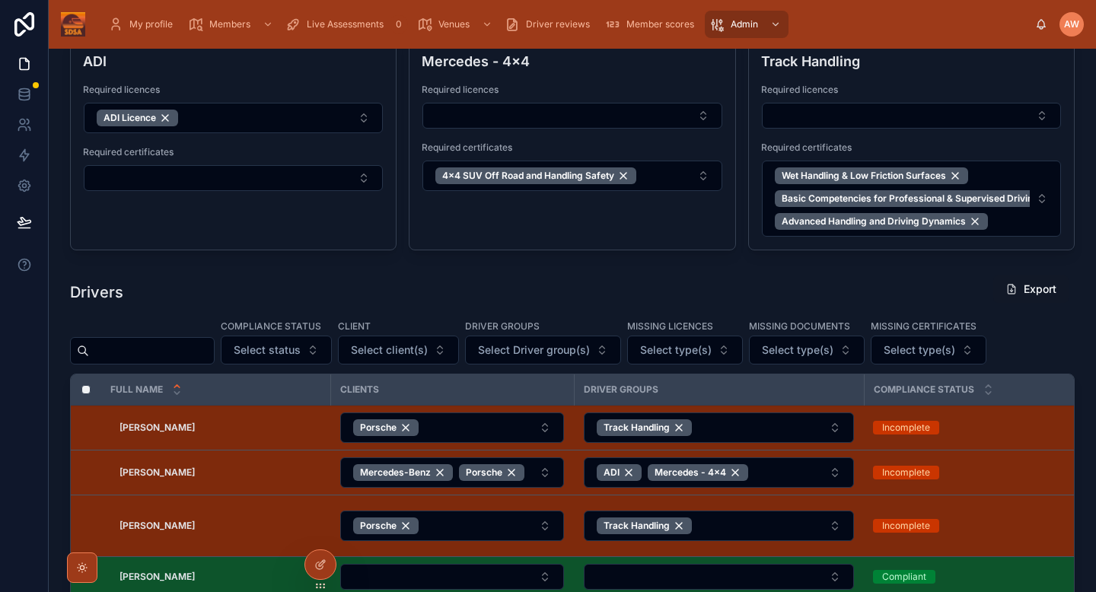
scroll to position [344, 0]
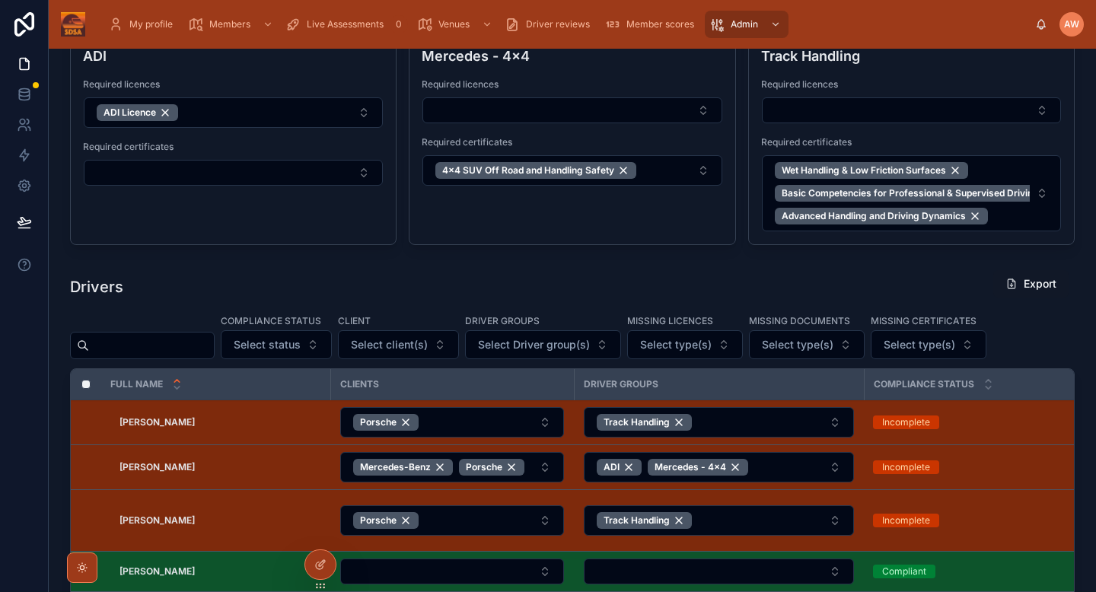
click at [428, 338] on span "Select client(s)" at bounding box center [389, 344] width 77 height 15
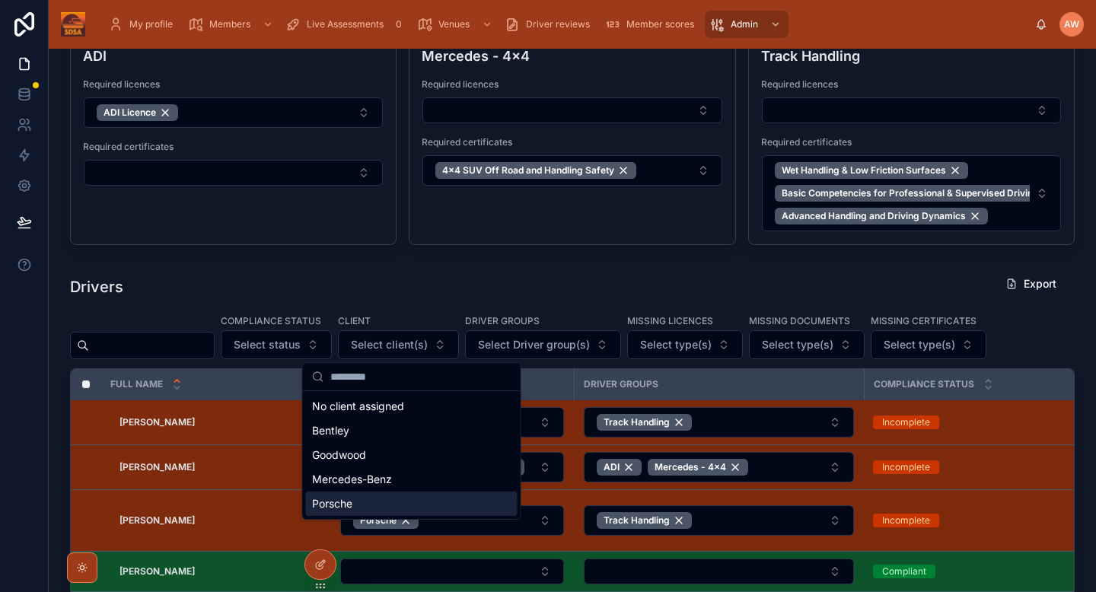
click at [369, 501] on div "Porsche" at bounding box center [412, 504] width 212 height 24
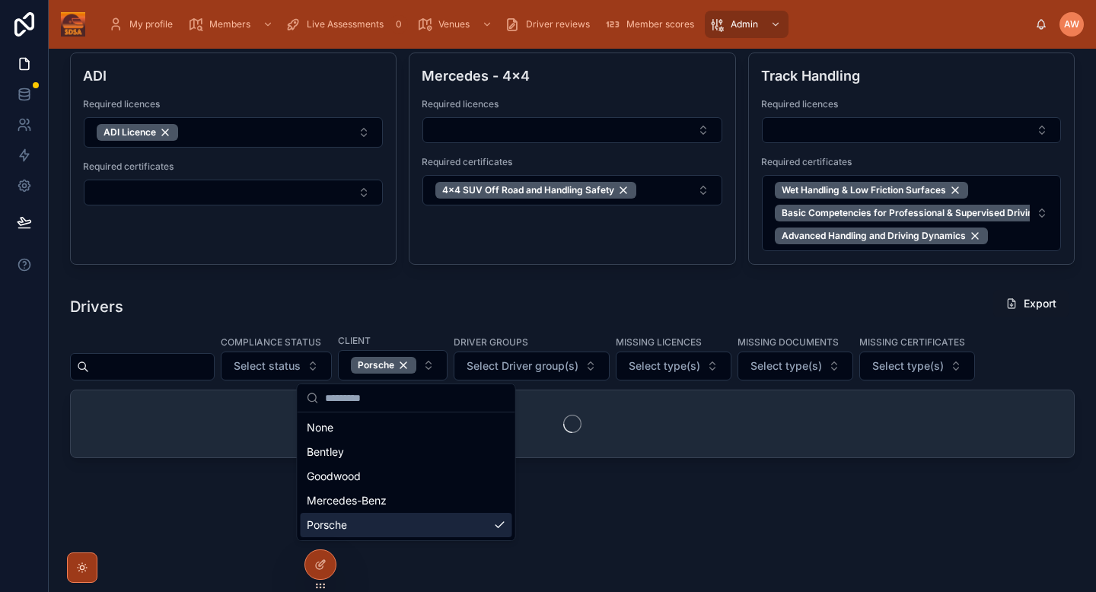
scroll to position [324, 0]
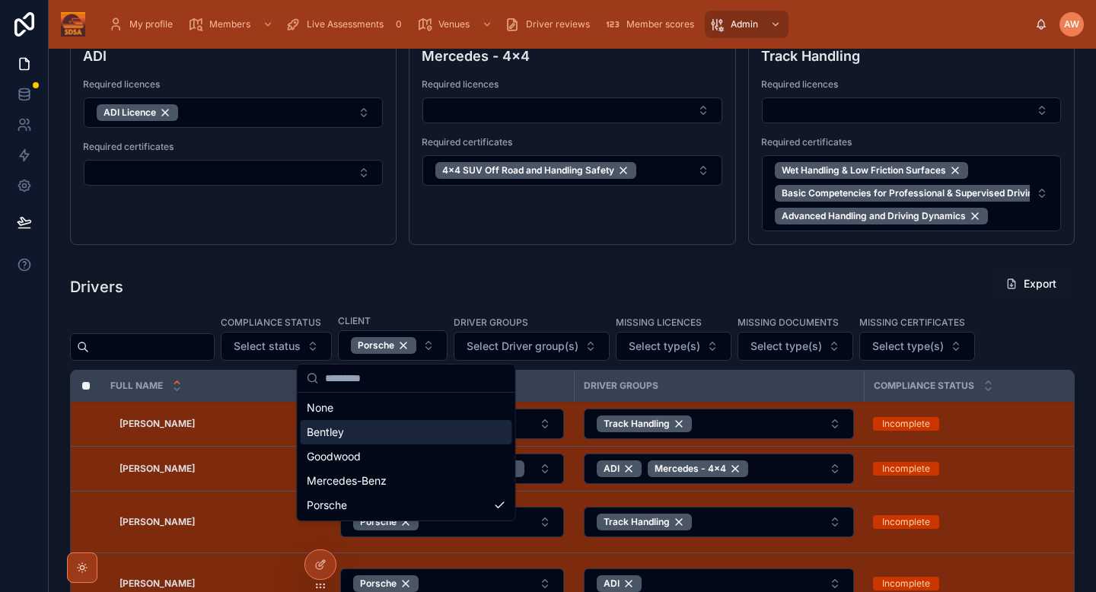
click at [1044, 347] on div "Compliance status Select status Client Porsche Driver groups Select Driver grou…" at bounding box center [572, 337] width 1005 height 47
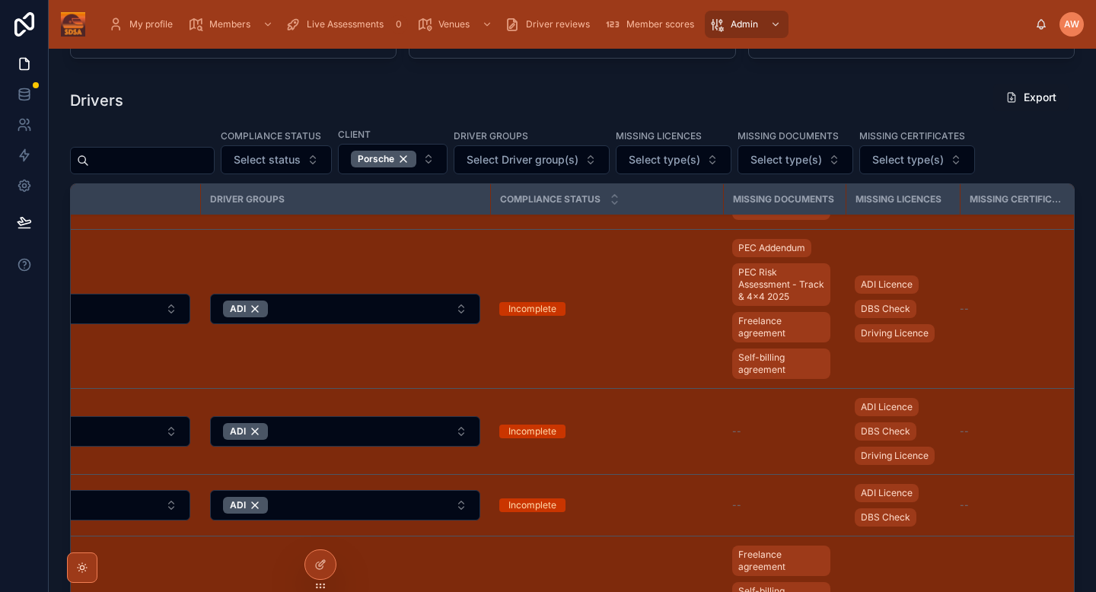
scroll to position [359, 374]
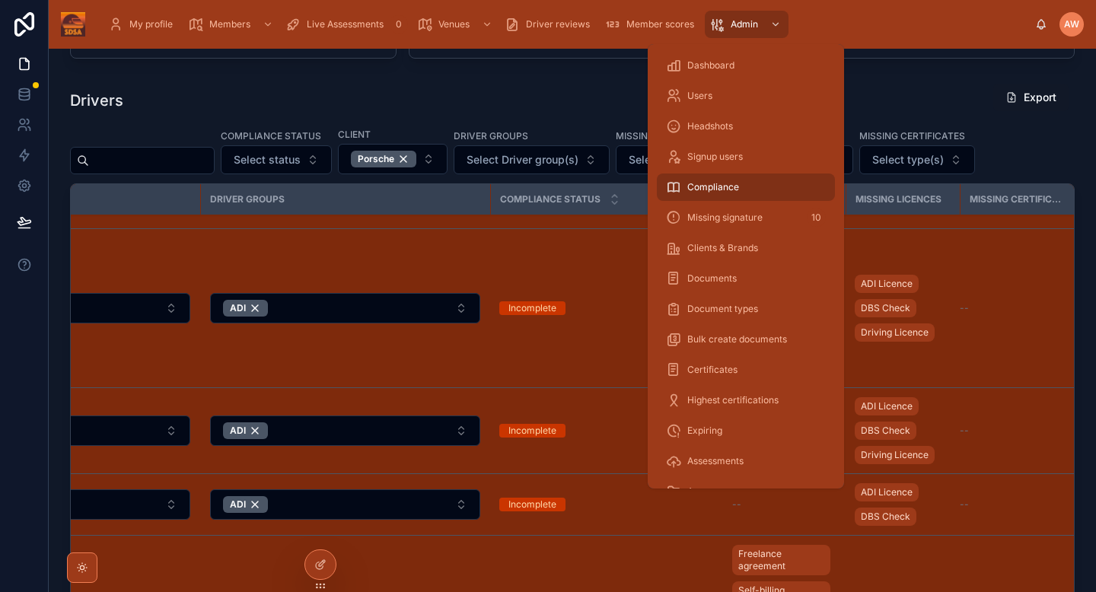
click at [713, 279] on span "Documents" at bounding box center [712, 279] width 49 height 12
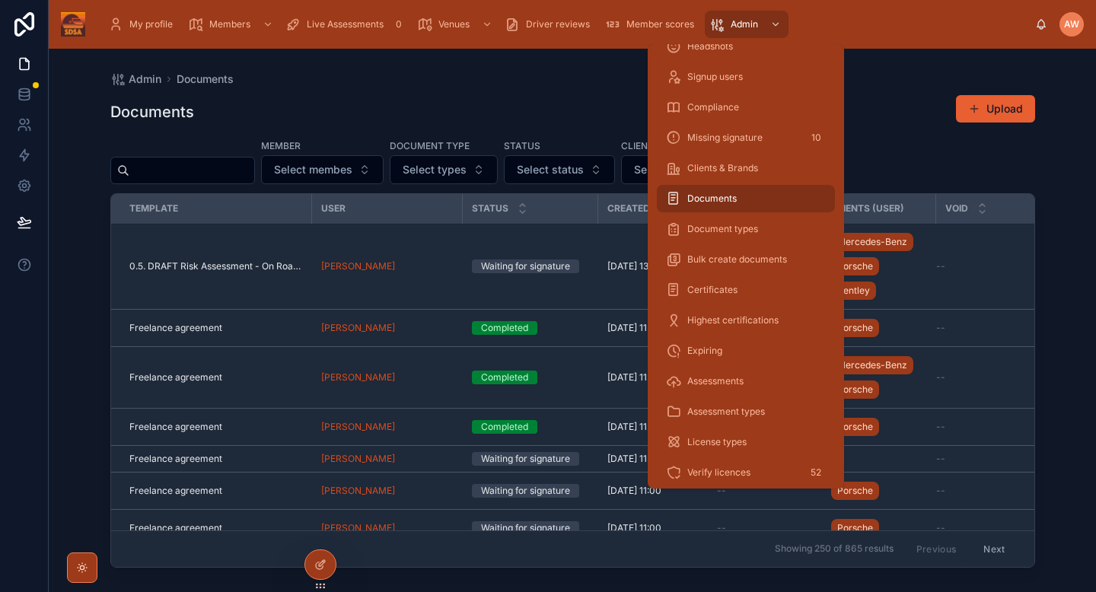
scroll to position [81, 0]
click at [711, 284] on span "Certificates" at bounding box center [713, 288] width 50 height 12
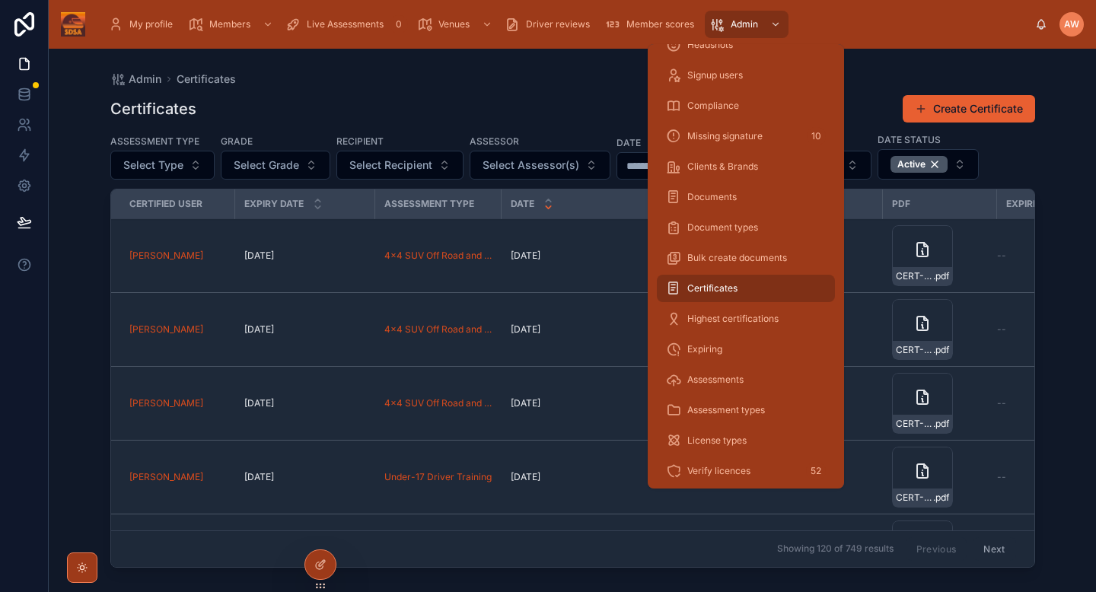
click at [709, 340] on div "Expiring" at bounding box center [746, 349] width 160 height 24
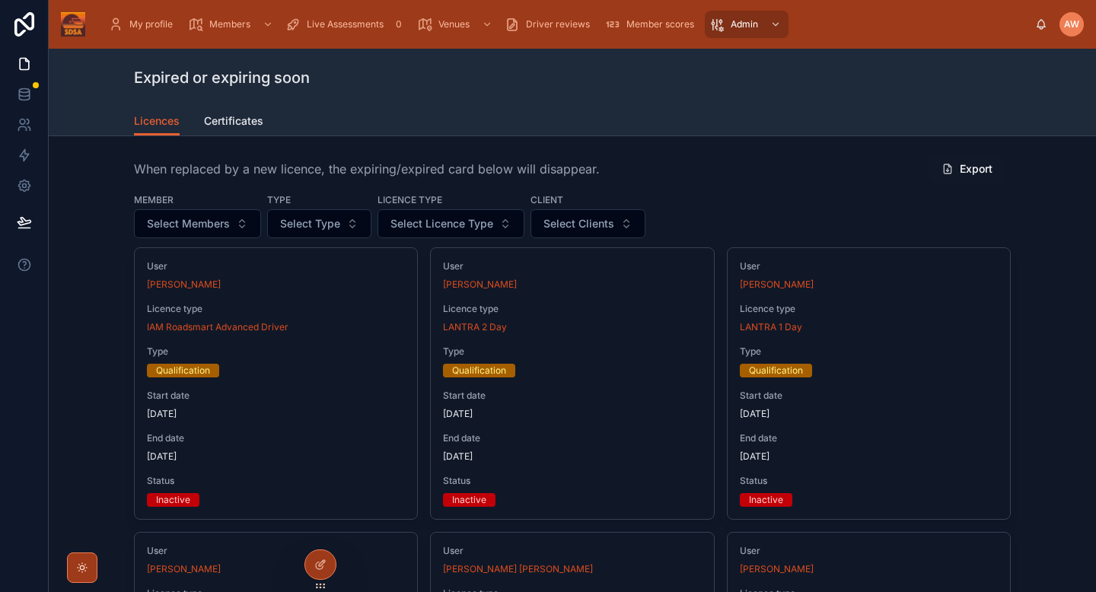
click at [563, 224] on span "Select Clients" at bounding box center [579, 223] width 71 height 15
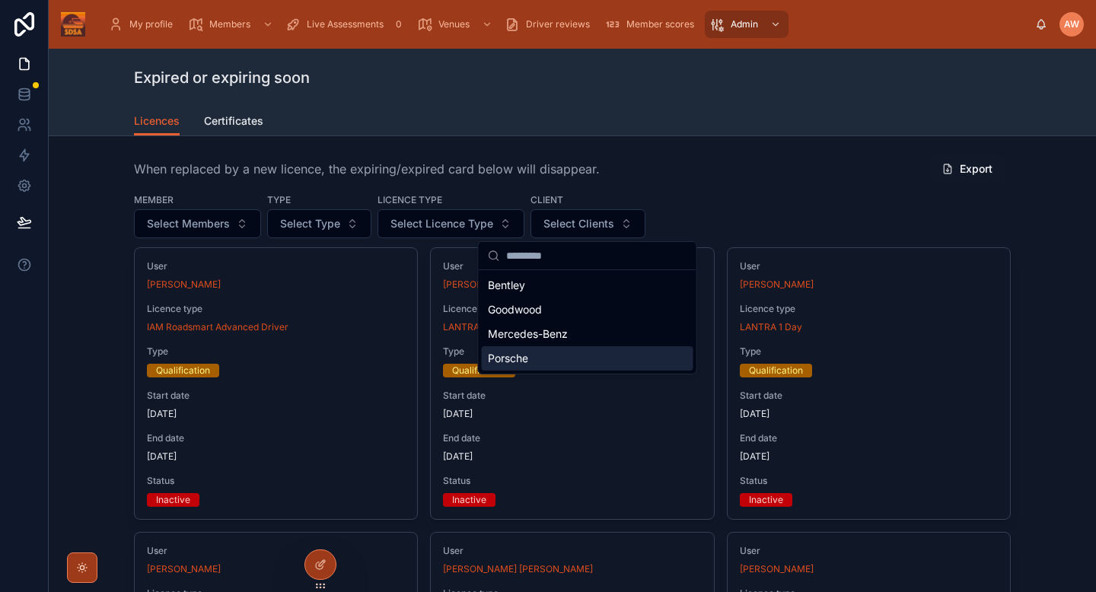
click at [512, 357] on span "Porsche" at bounding box center [508, 358] width 40 height 15
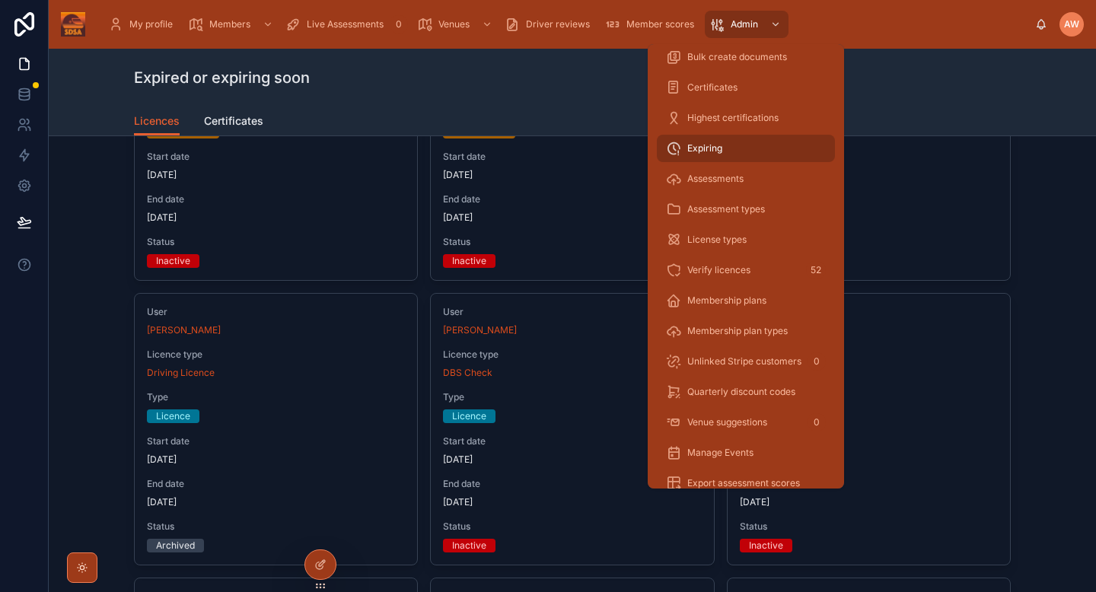
scroll to position [298, 0]
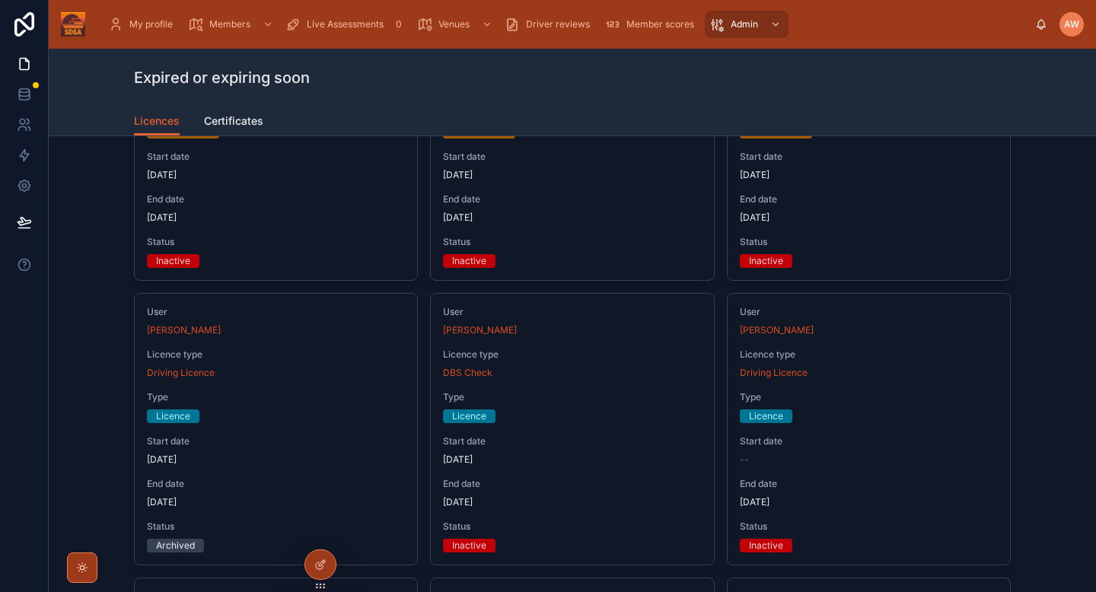
click at [244, 120] on span "Certificates" at bounding box center [233, 120] width 59 height 15
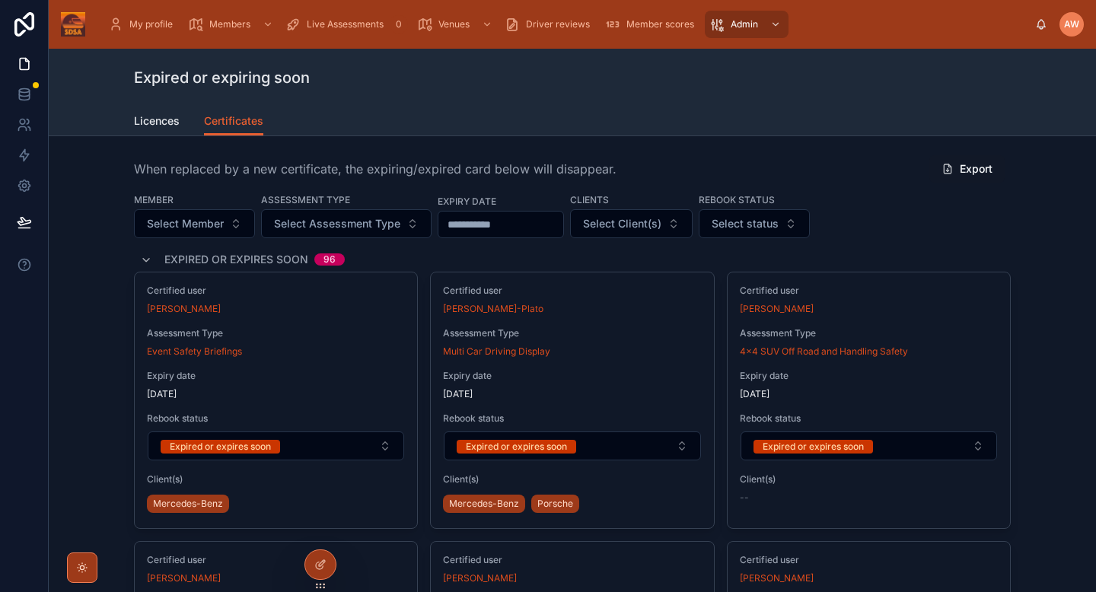
click at [653, 219] on span "Select Client(s)" at bounding box center [622, 223] width 78 height 15
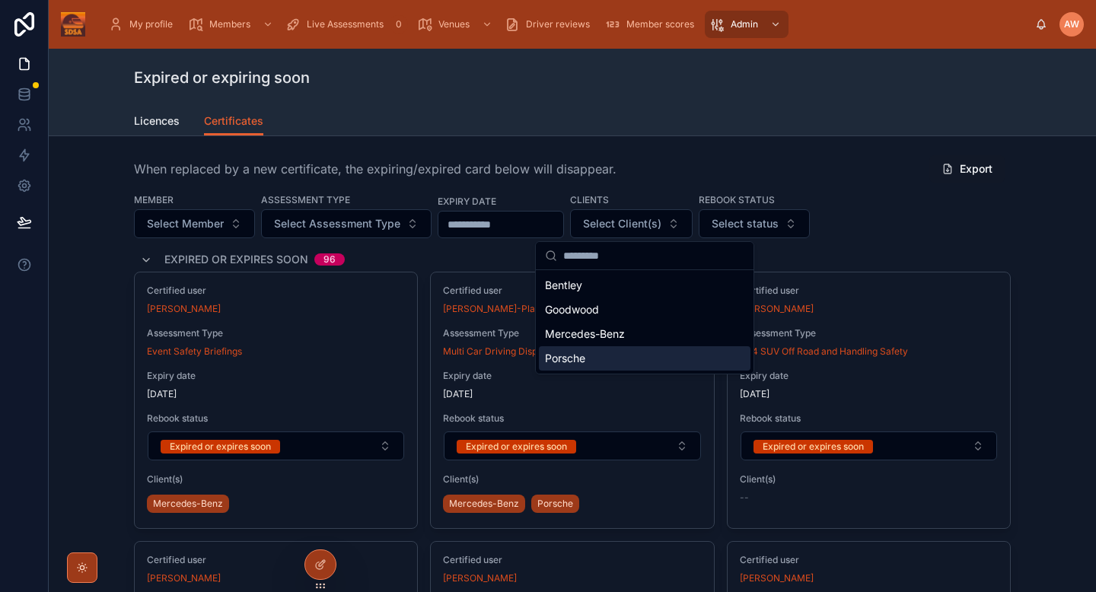
click at [595, 356] on div "Porsche" at bounding box center [645, 358] width 212 height 24
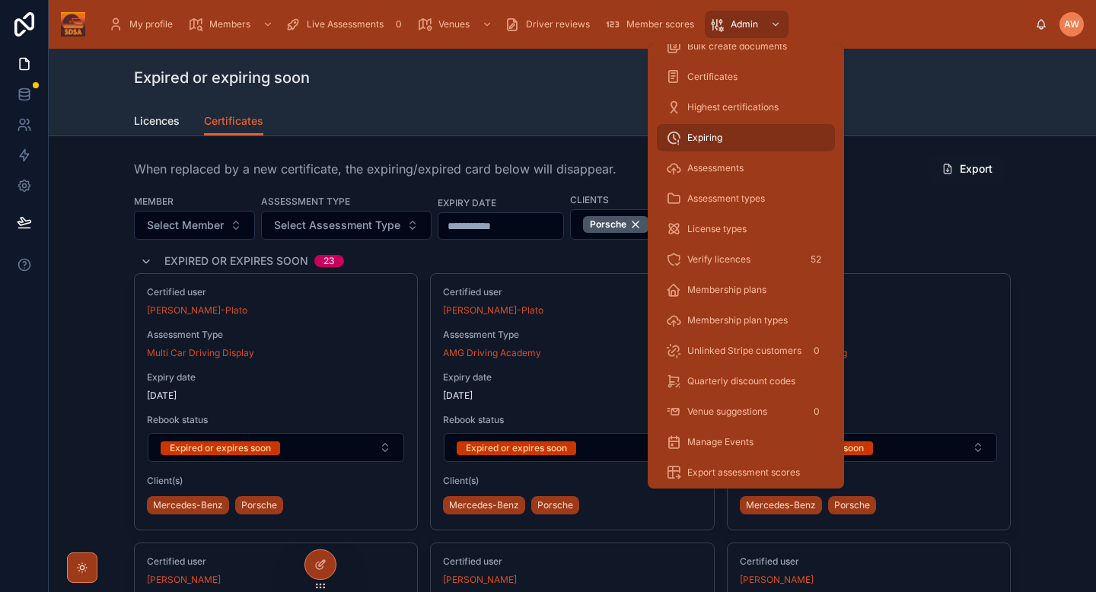
scroll to position [298, 0]
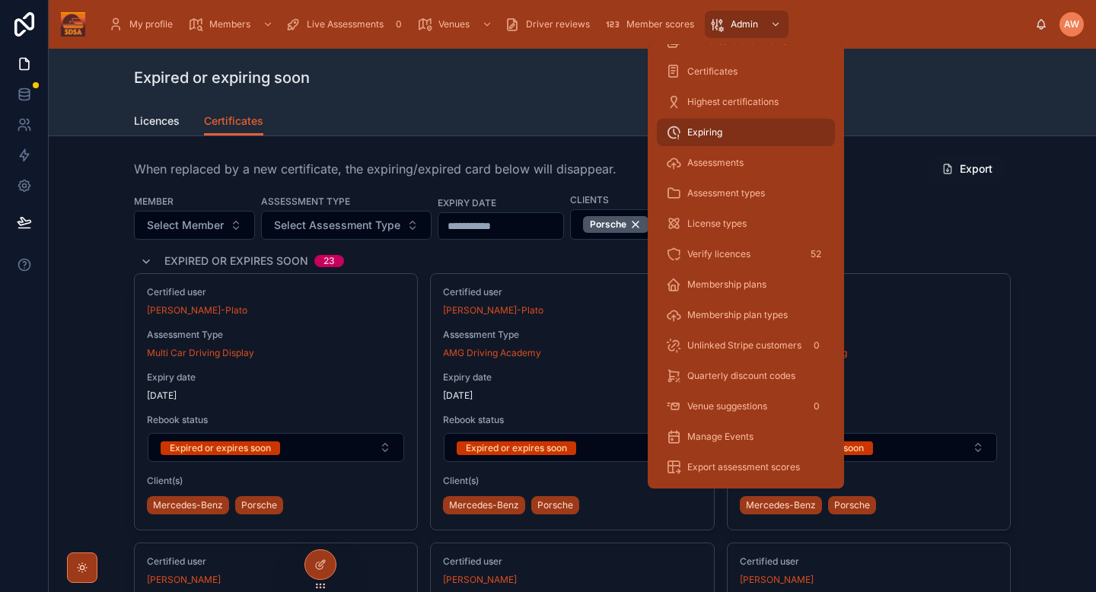
click at [729, 439] on span "Manage Events" at bounding box center [721, 437] width 66 height 12
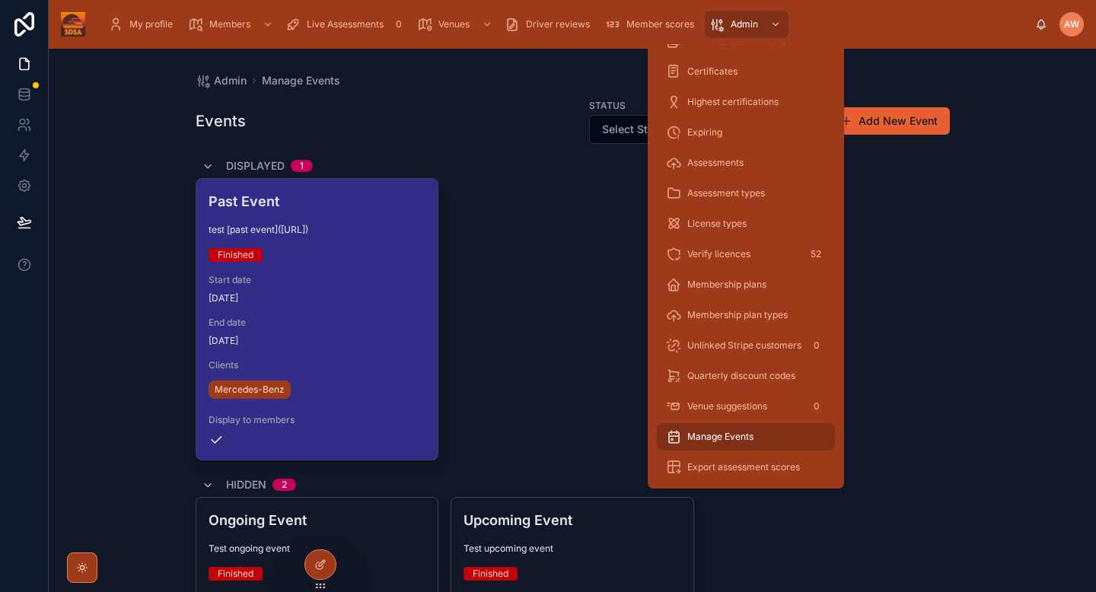
click at [732, 470] on span "Export assessment scores" at bounding box center [744, 467] width 113 height 12
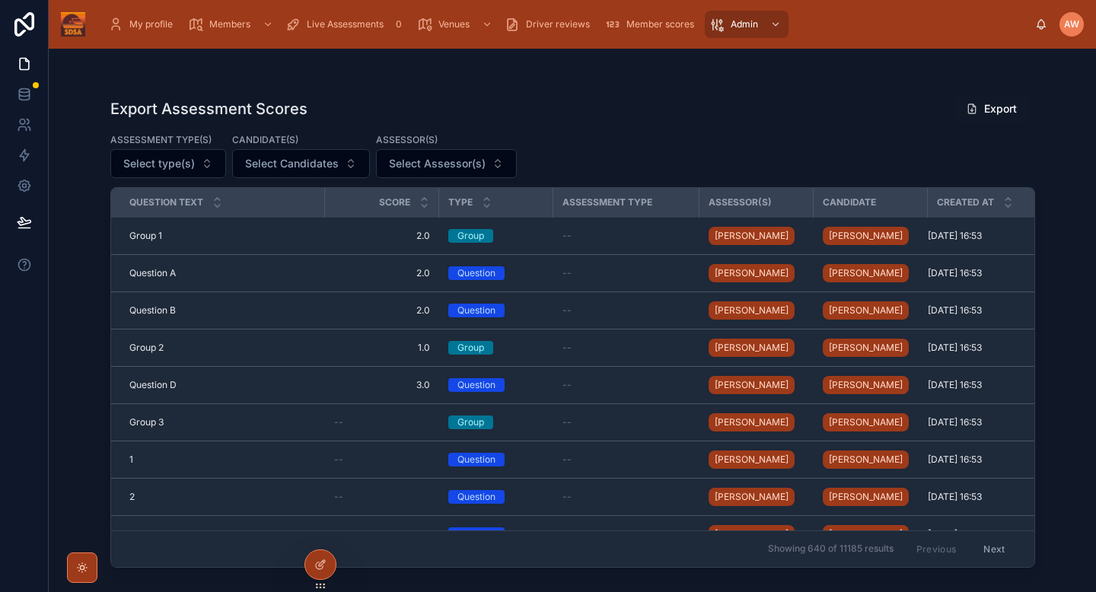
click at [329, 166] on span "Select Candidates" at bounding box center [292, 163] width 94 height 15
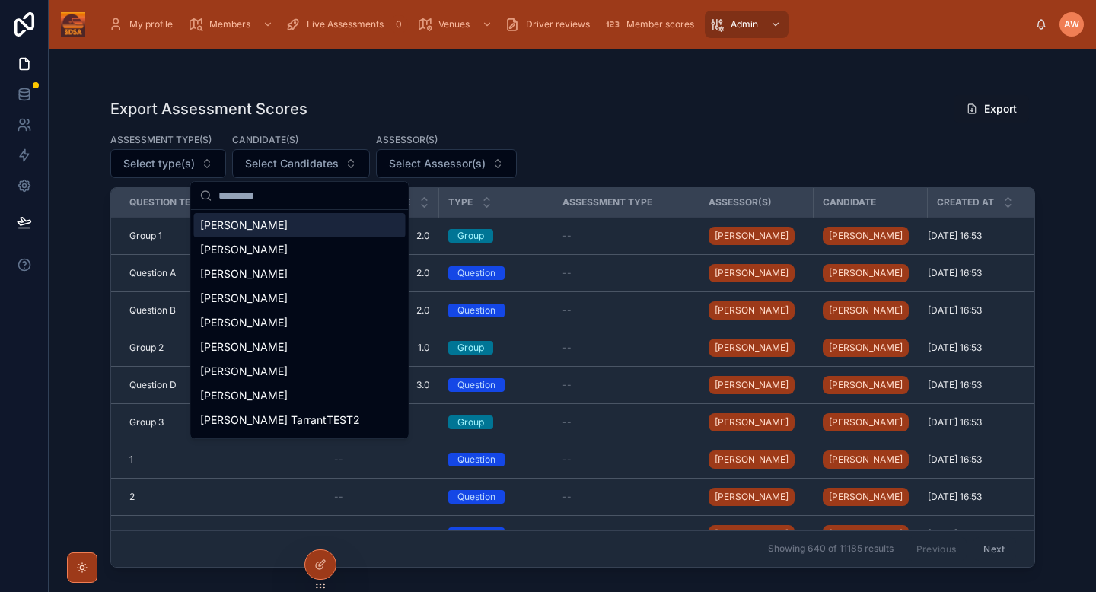
click at [329, 166] on span "Select Candidates" at bounding box center [292, 163] width 94 height 15
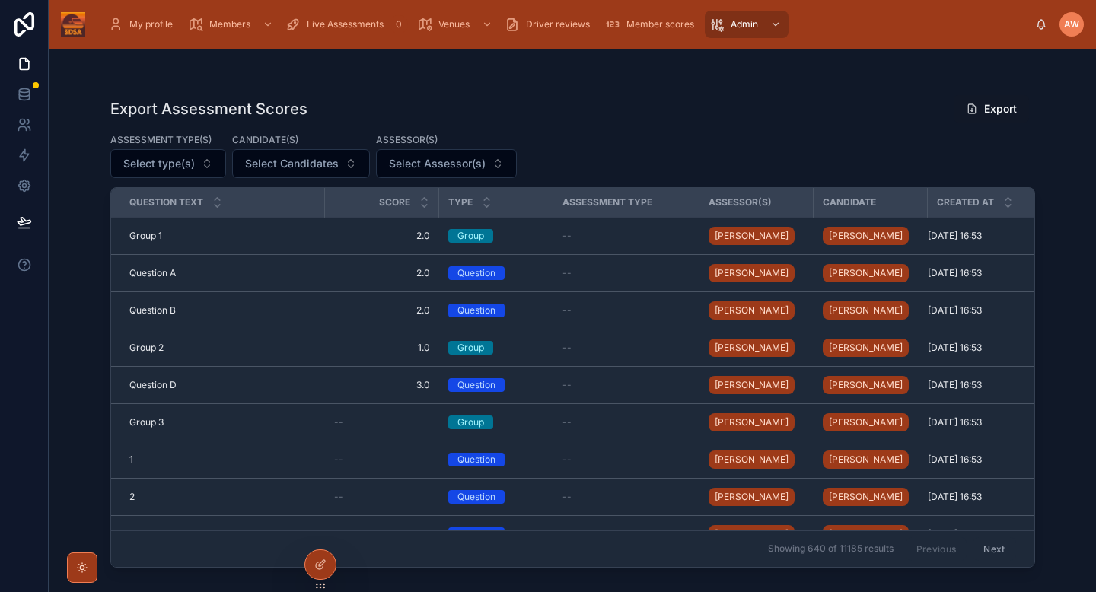
click at [493, 144] on div "Assessor(s)" at bounding box center [446, 140] width 141 height 17
click at [648, 26] on span "Member scores" at bounding box center [661, 24] width 68 height 12
